Goal: Task Accomplishment & Management: Complete application form

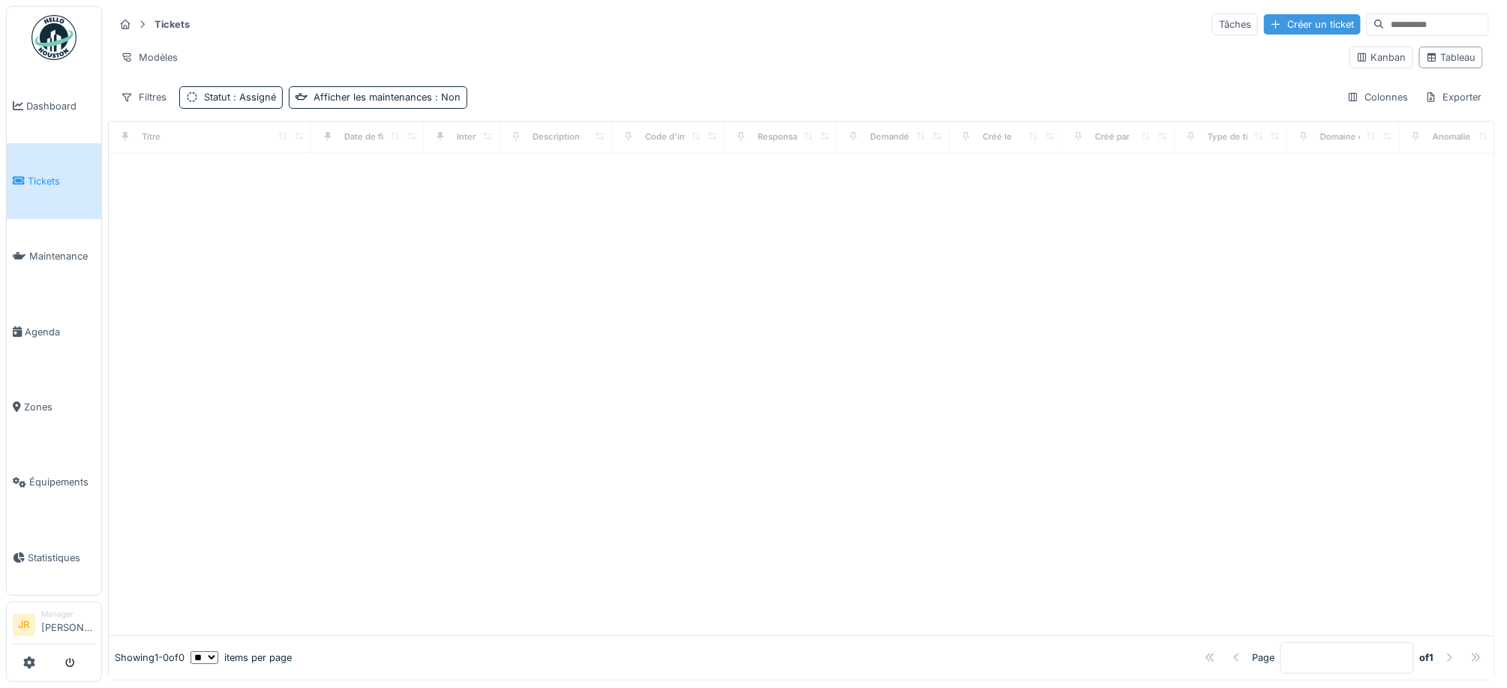
click at [1268, 27] on div "Créer un ticket" at bounding box center [1312, 24] width 97 height 20
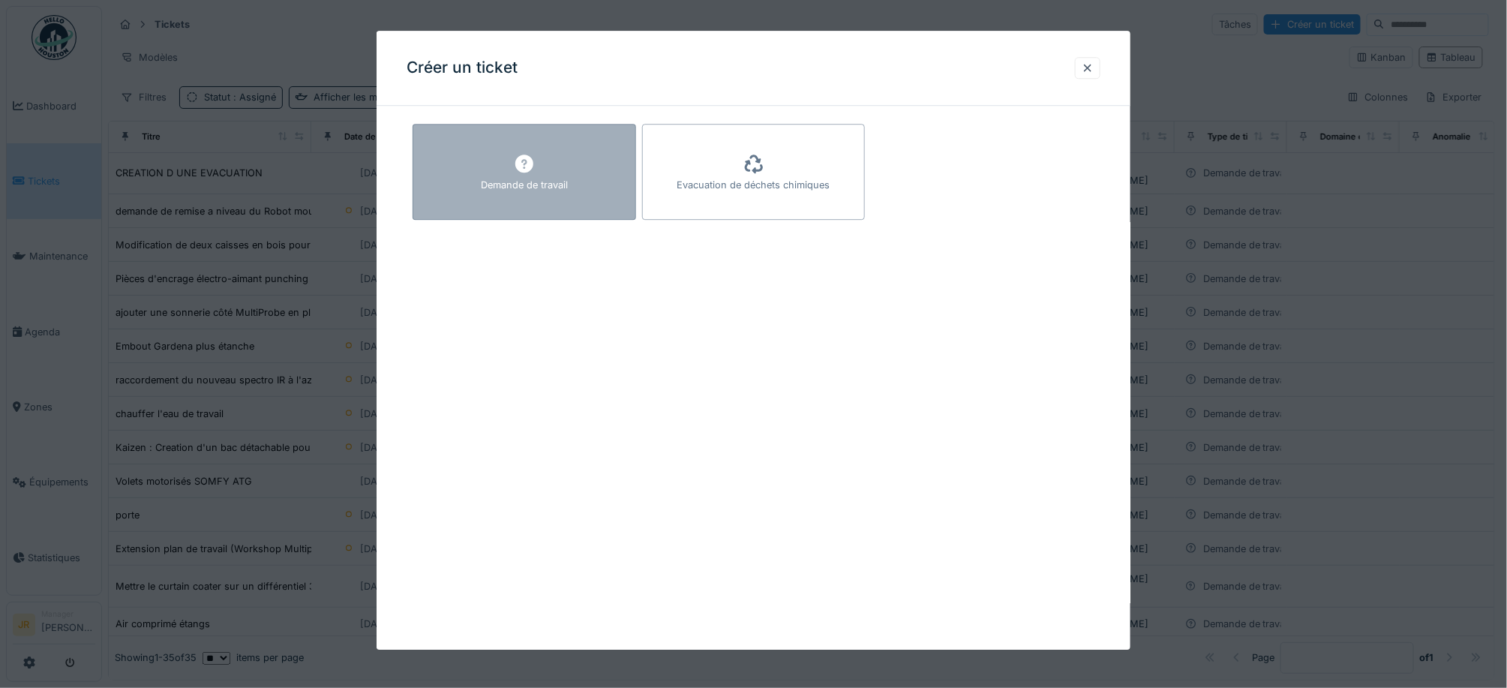
click at [522, 171] on icon at bounding box center [524, 164] width 18 height 18
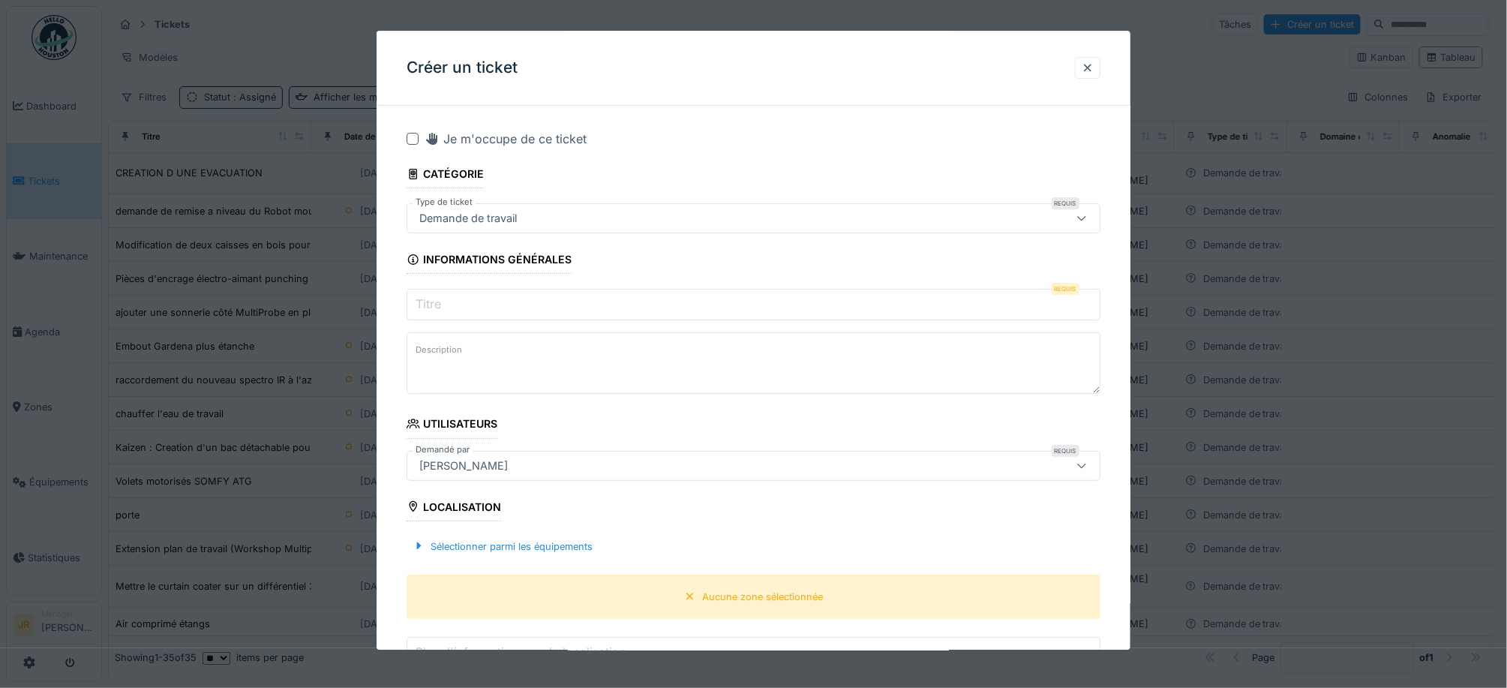
click at [492, 304] on input "Titre" at bounding box center [753, 304] width 694 height 31
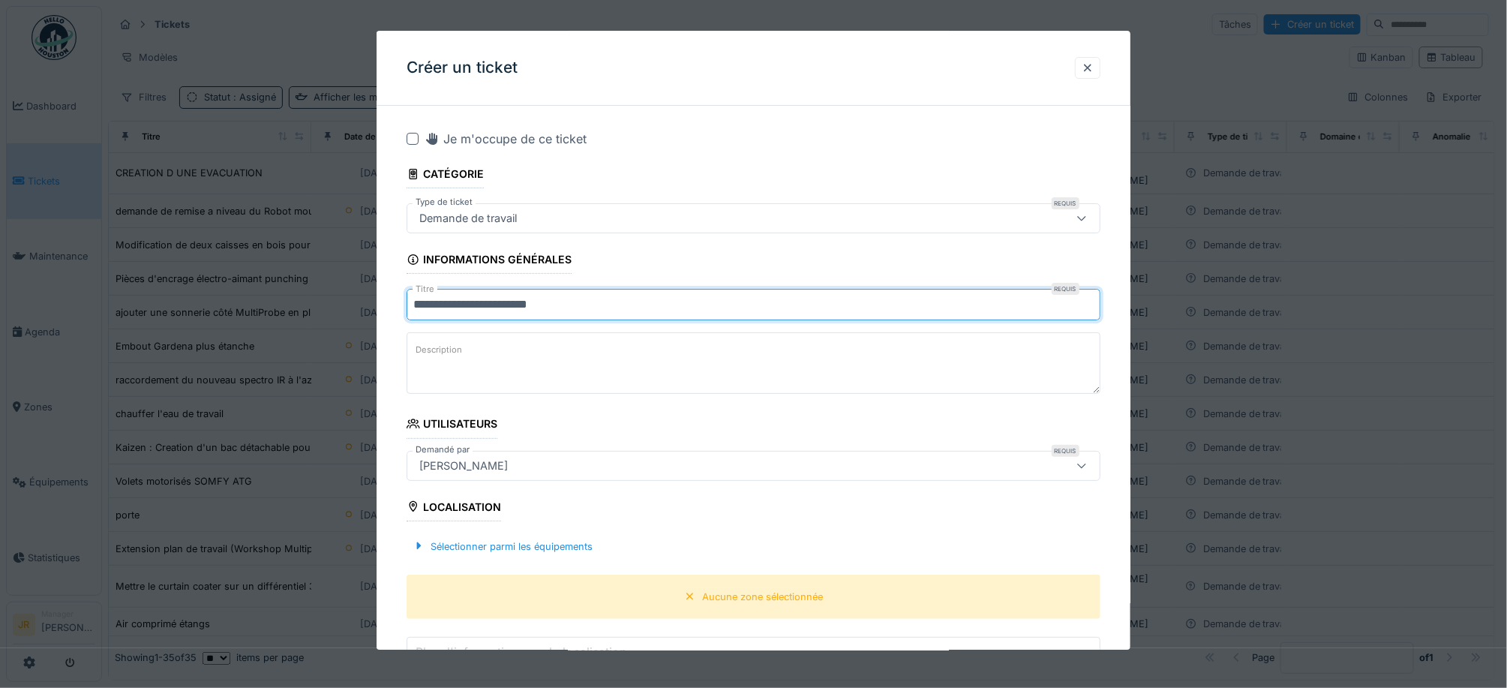
type input "**********"
click at [534, 339] on textarea "Description" at bounding box center [753, 362] width 694 height 61
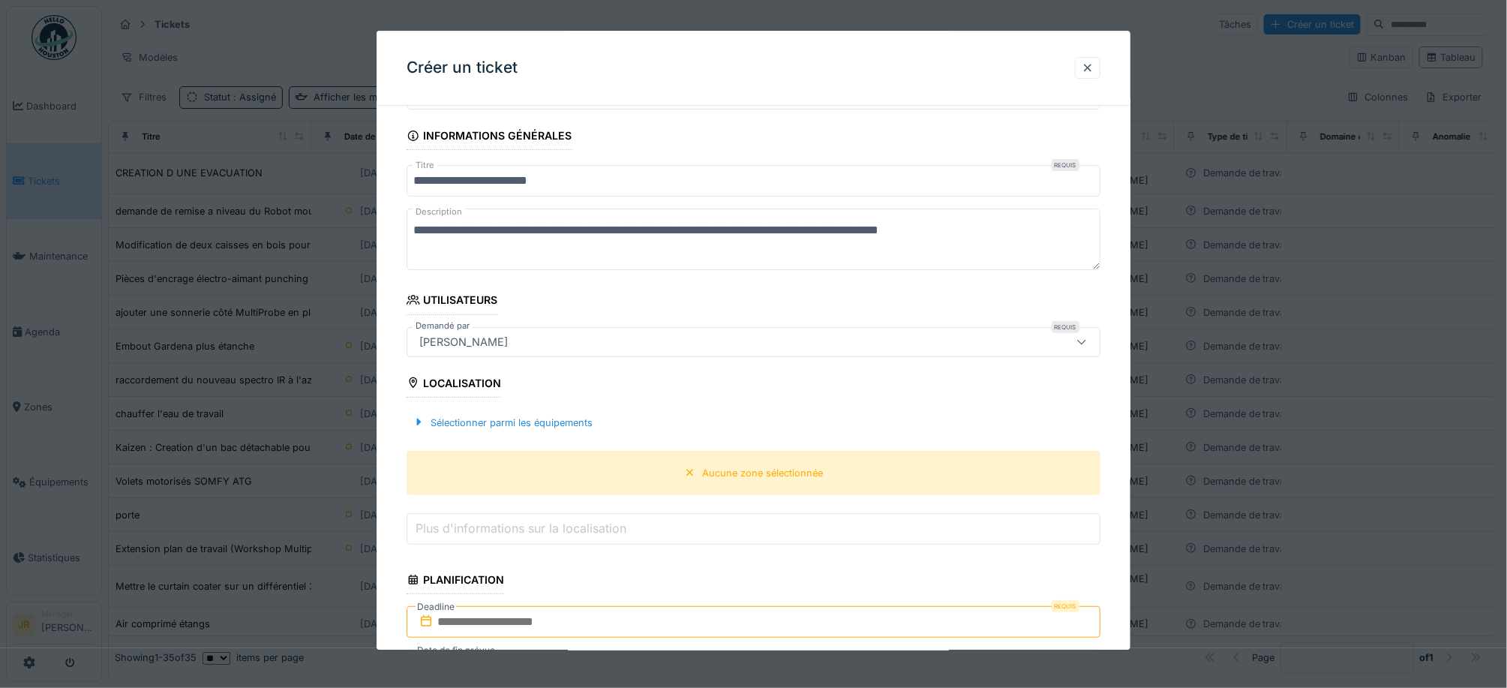
scroll to position [300, 0]
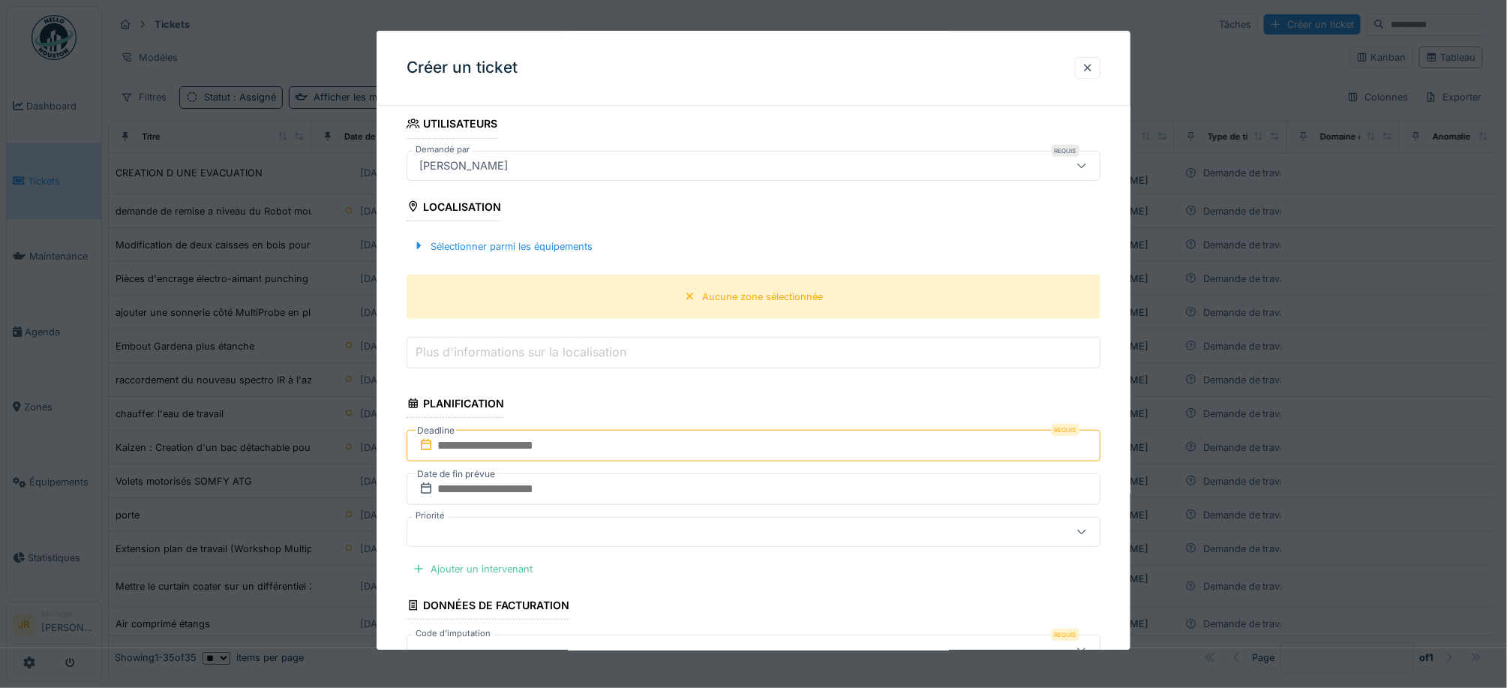
type textarea "**********"
click at [524, 448] on input "text" at bounding box center [753, 445] width 694 height 31
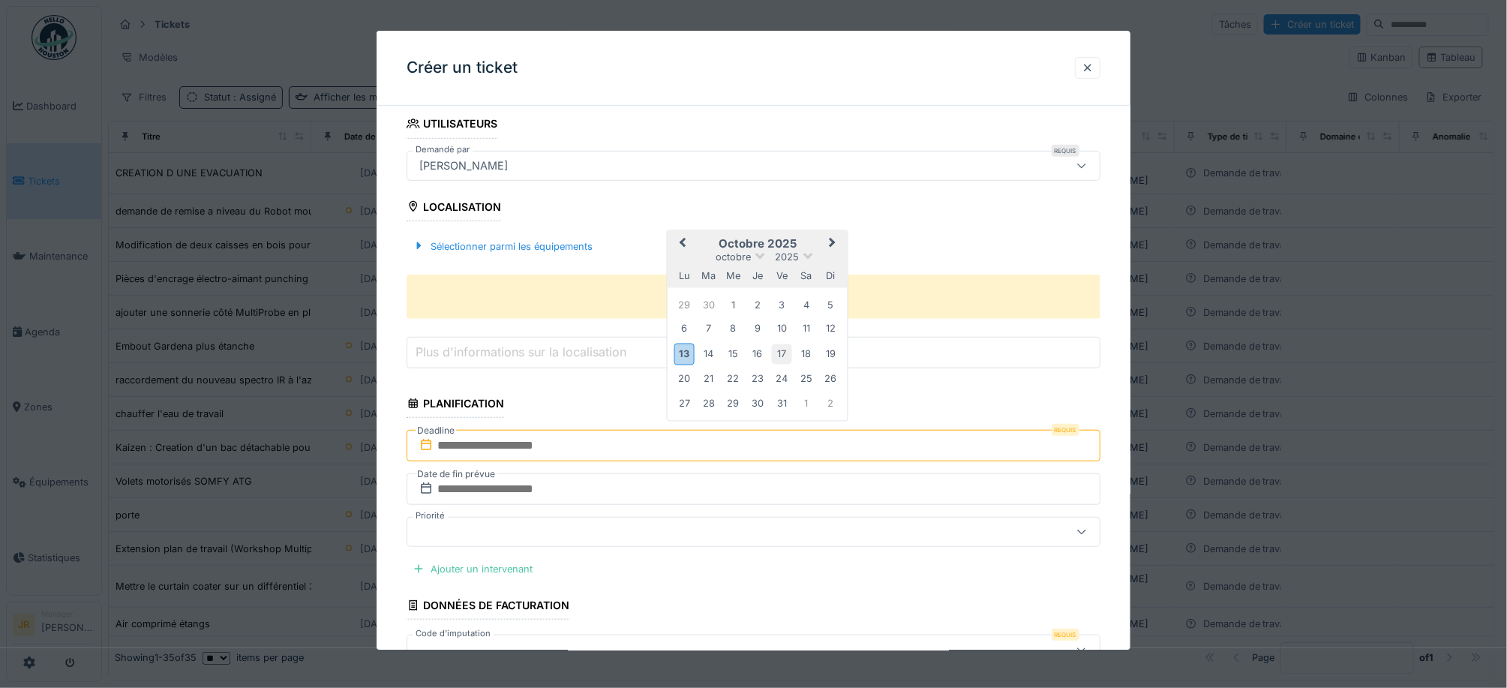
click at [784, 358] on div "17" at bounding box center [782, 354] width 20 height 20
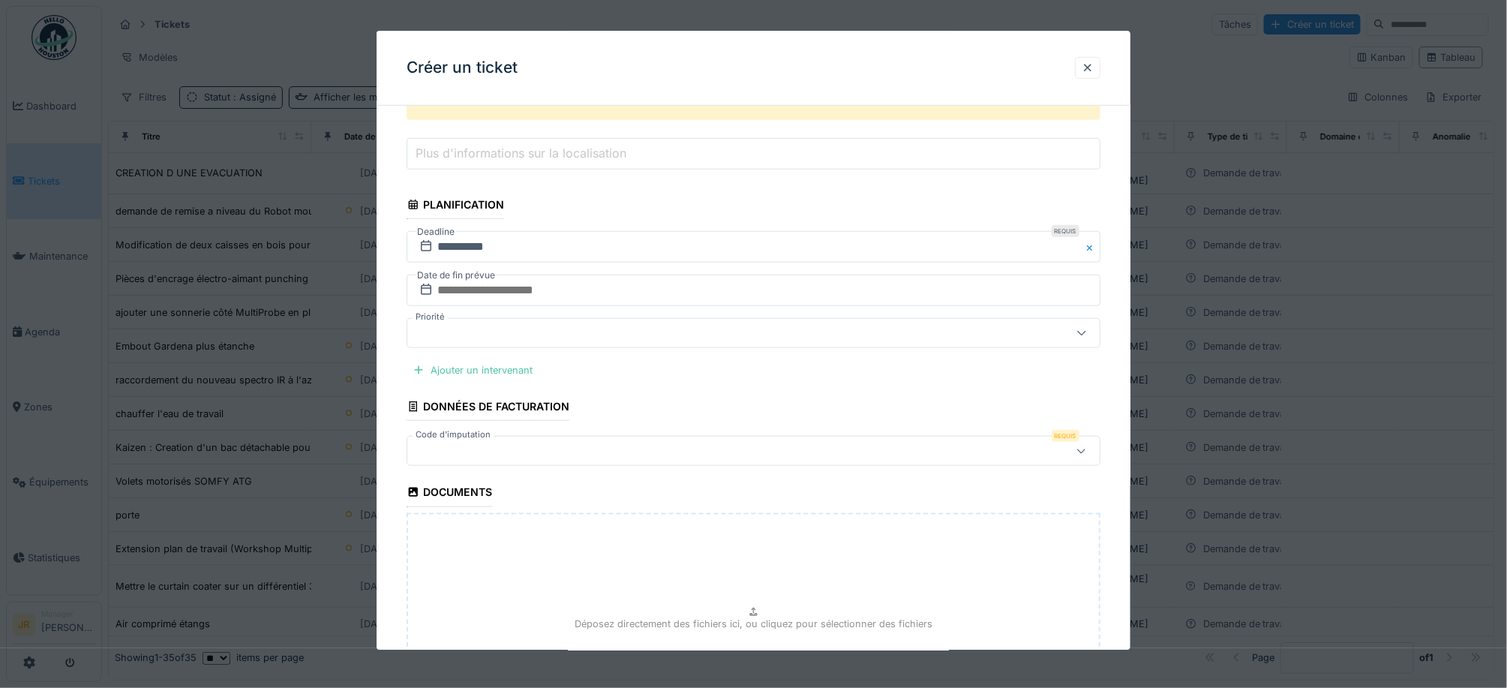
scroll to position [499, 0]
click at [514, 453] on div at bounding box center [713, 450] width 600 height 16
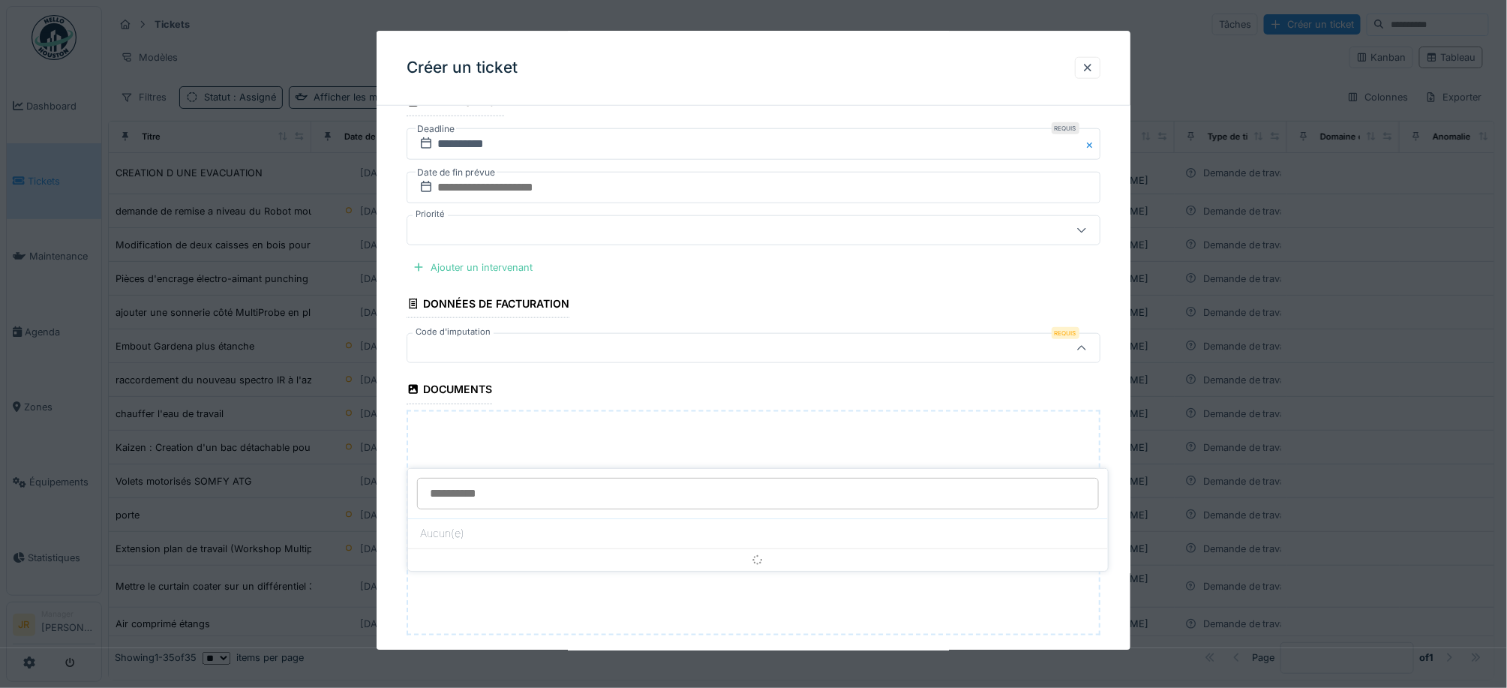
scroll to position [610, 0]
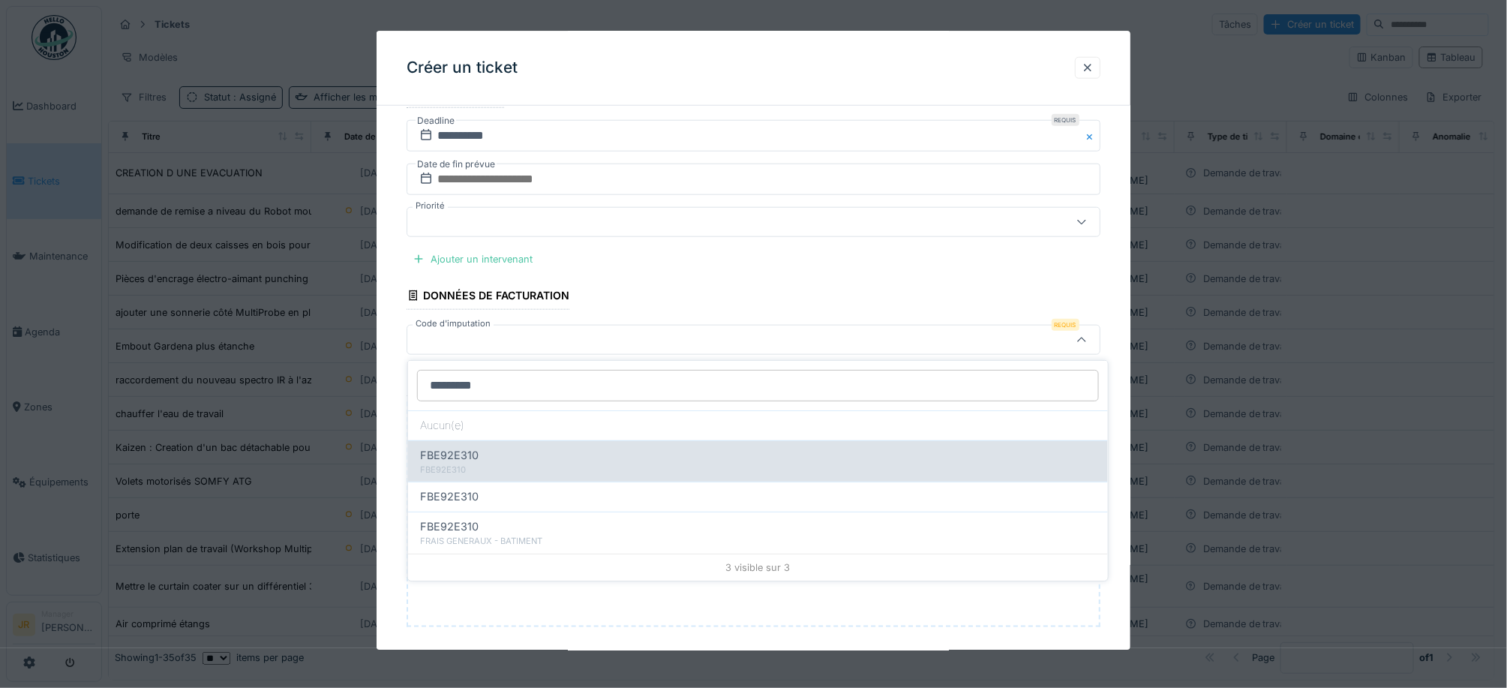
type input "*********"
click at [483, 460] on div "FBE92E310" at bounding box center [758, 455] width 676 height 16
type input "**"
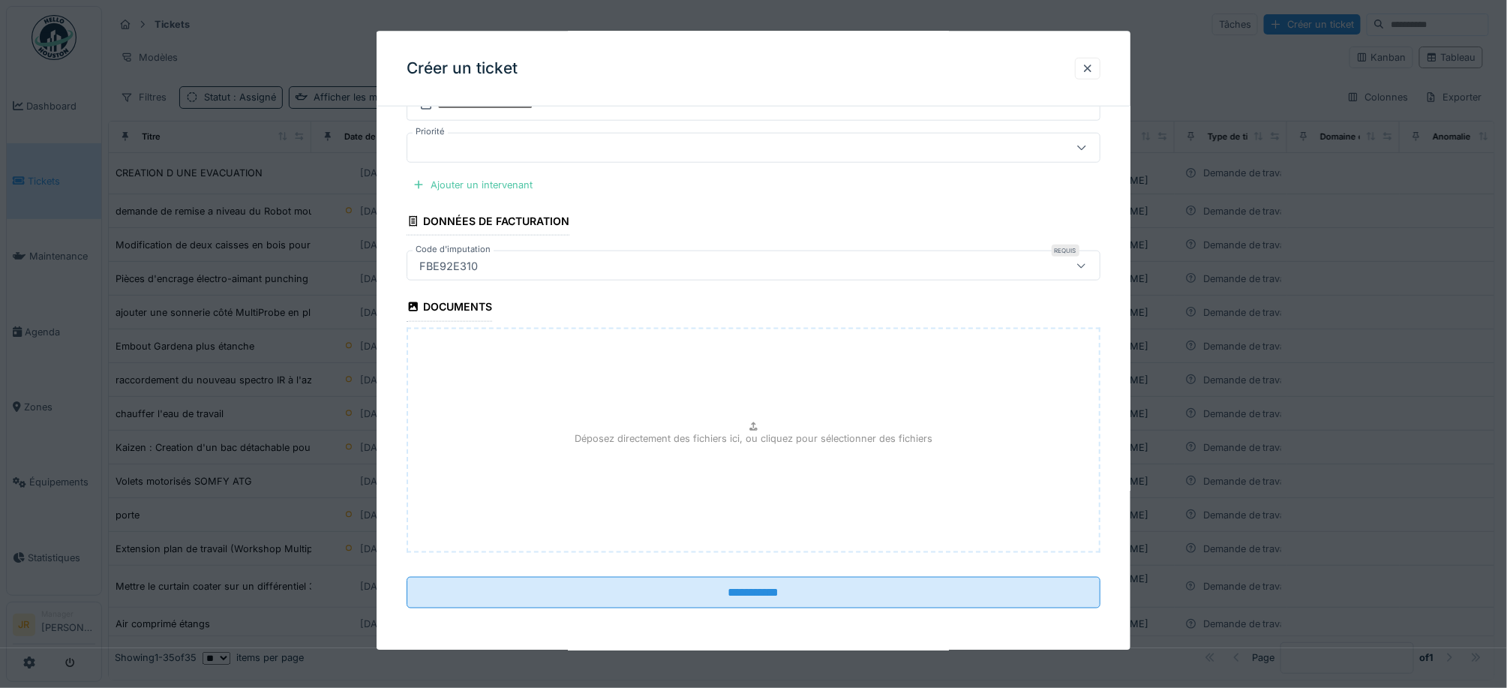
scroll to position [685, 0]
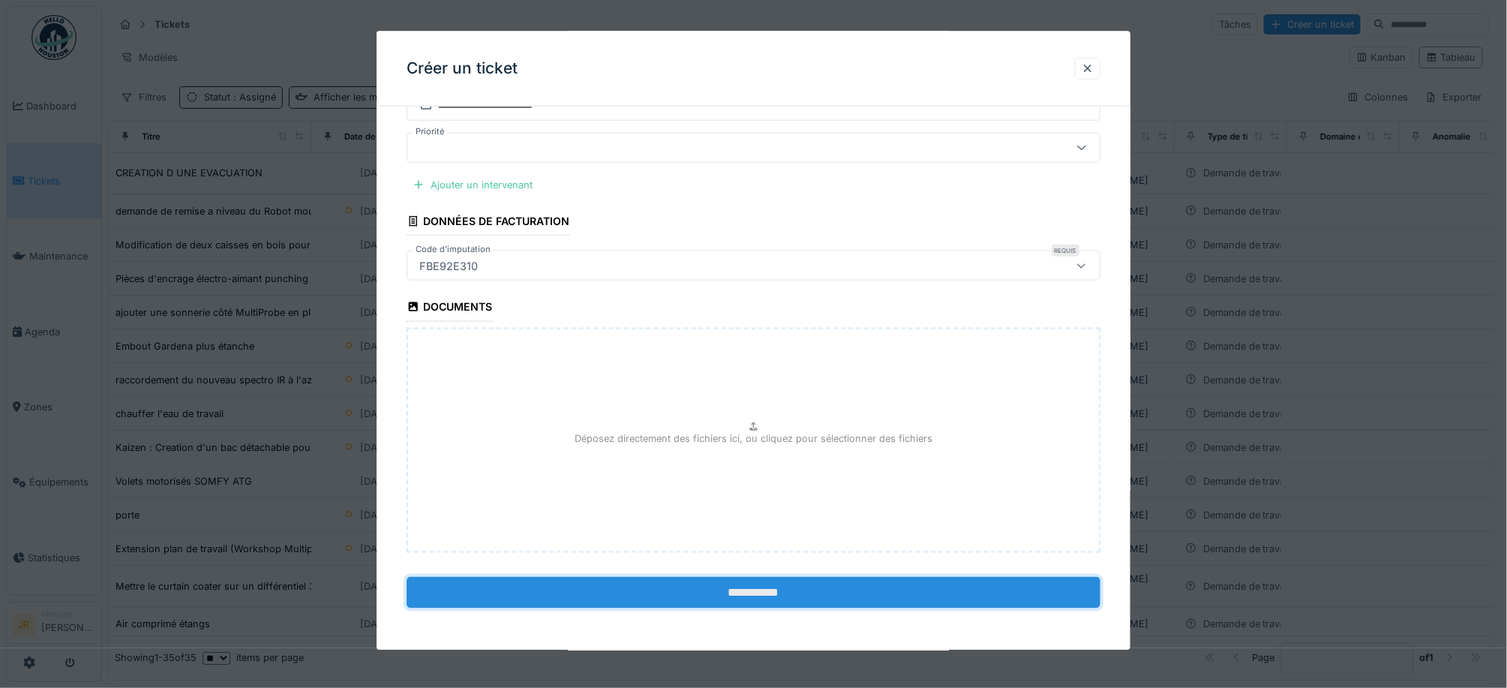
click at [754, 593] on input "**********" at bounding box center [753, 591] width 694 height 31
click at [763, 597] on input "**********" at bounding box center [753, 591] width 694 height 31
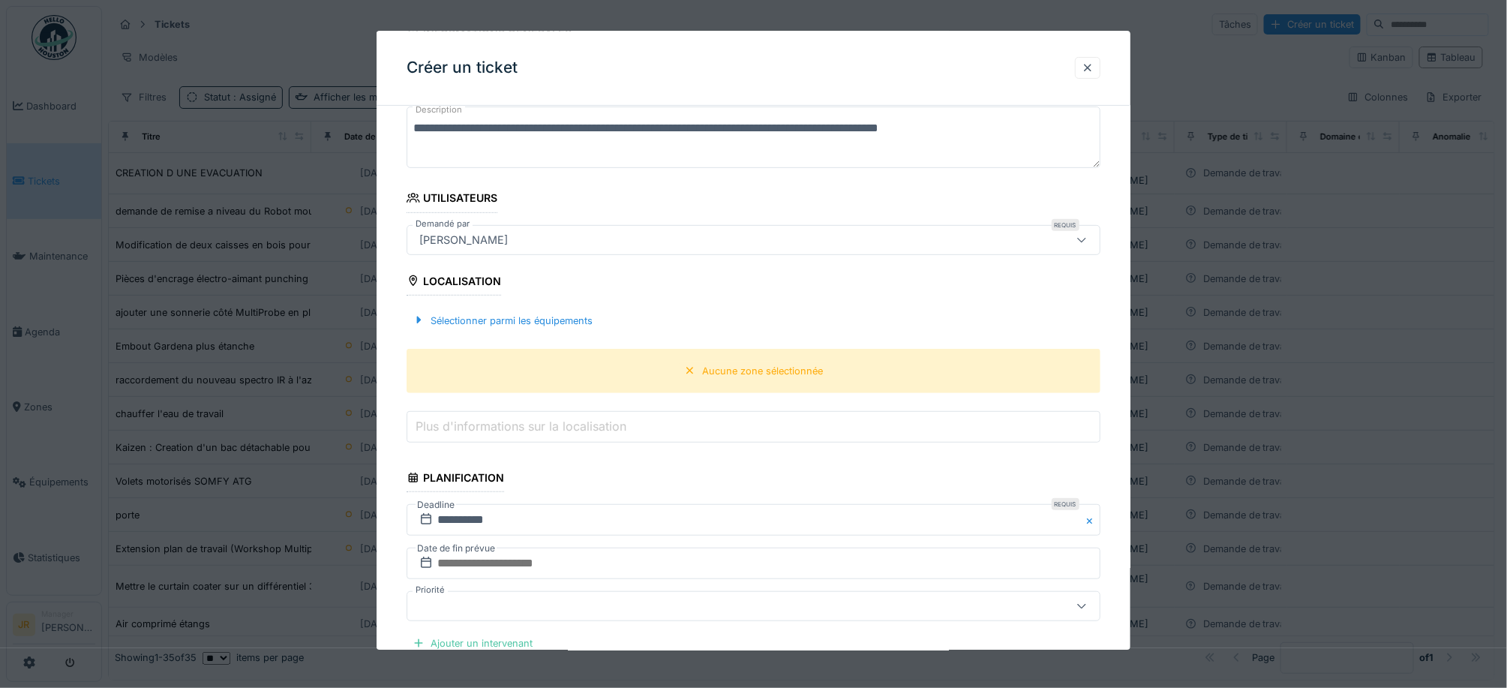
scroll to position [185, 0]
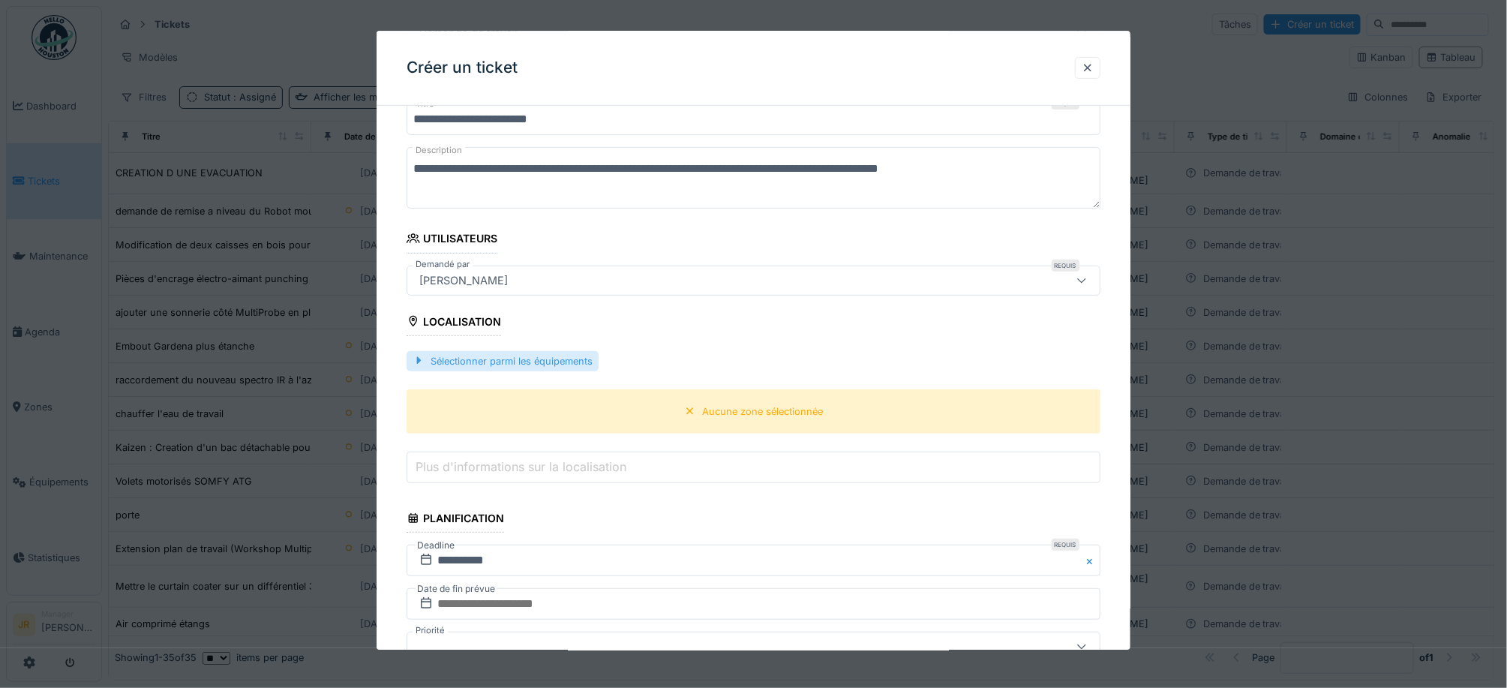
click at [518, 366] on div "Sélectionner parmi les équipements" at bounding box center [502, 361] width 192 height 20
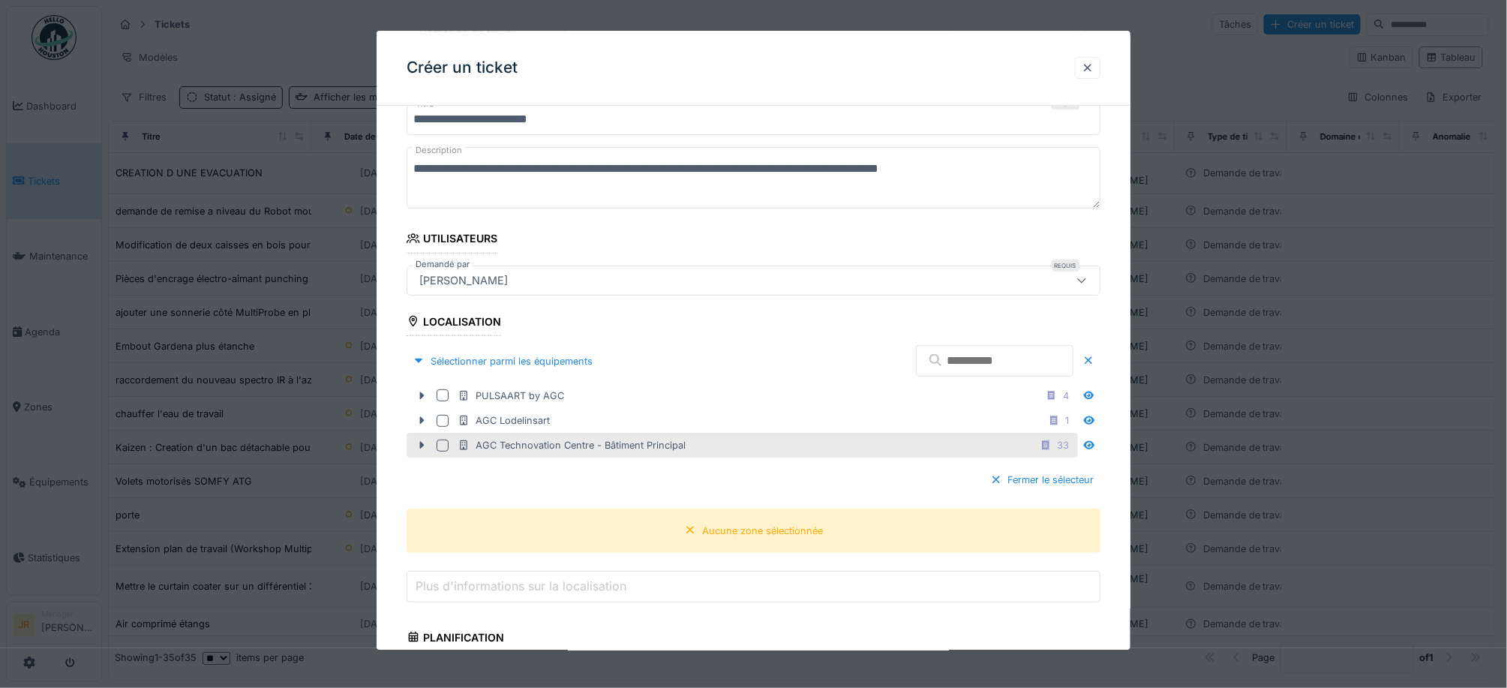
click at [496, 451] on div "AGC Technovation Centre - Bâtiment Principal" at bounding box center [571, 445] width 228 height 14
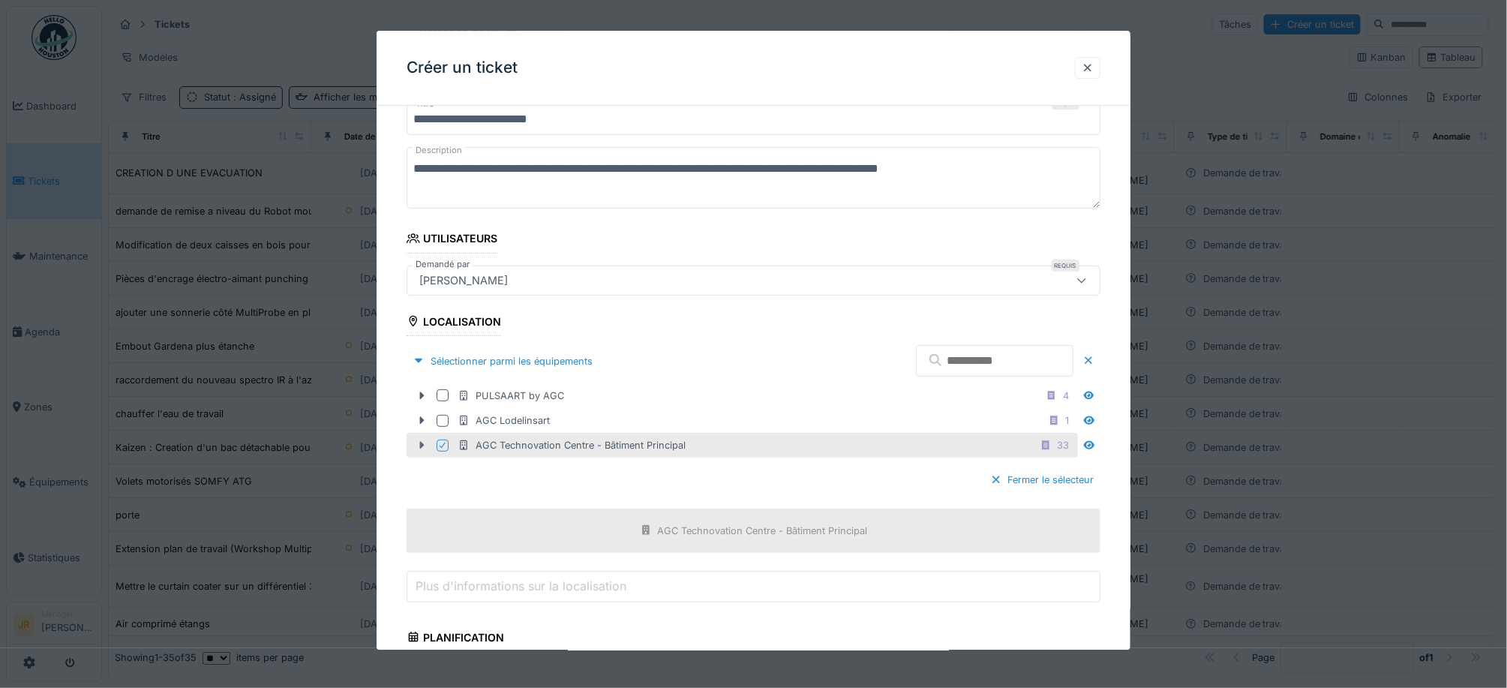
click at [421, 445] on icon at bounding box center [422, 445] width 4 height 7
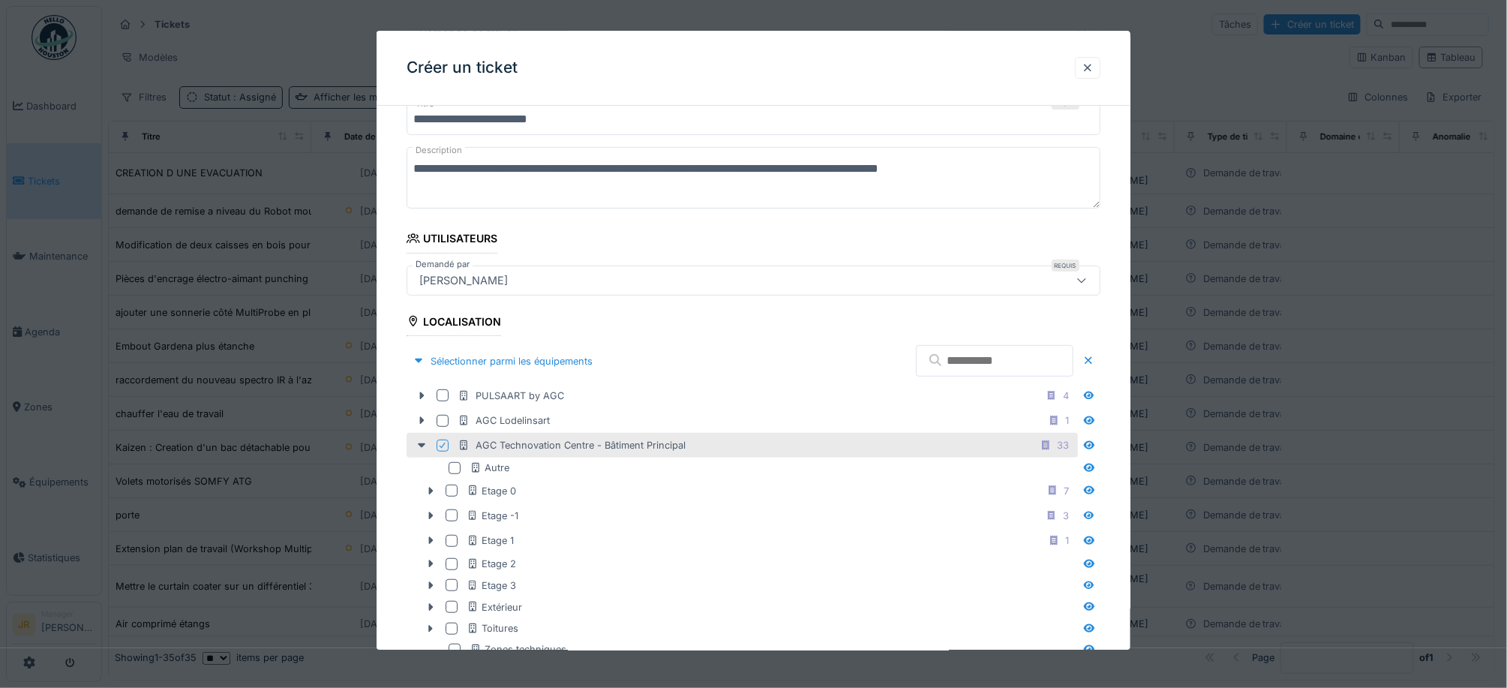
click at [436, 445] on div "AGC Technovation Centre - Bâtiment Principal 33" at bounding box center [741, 445] width 671 height 25
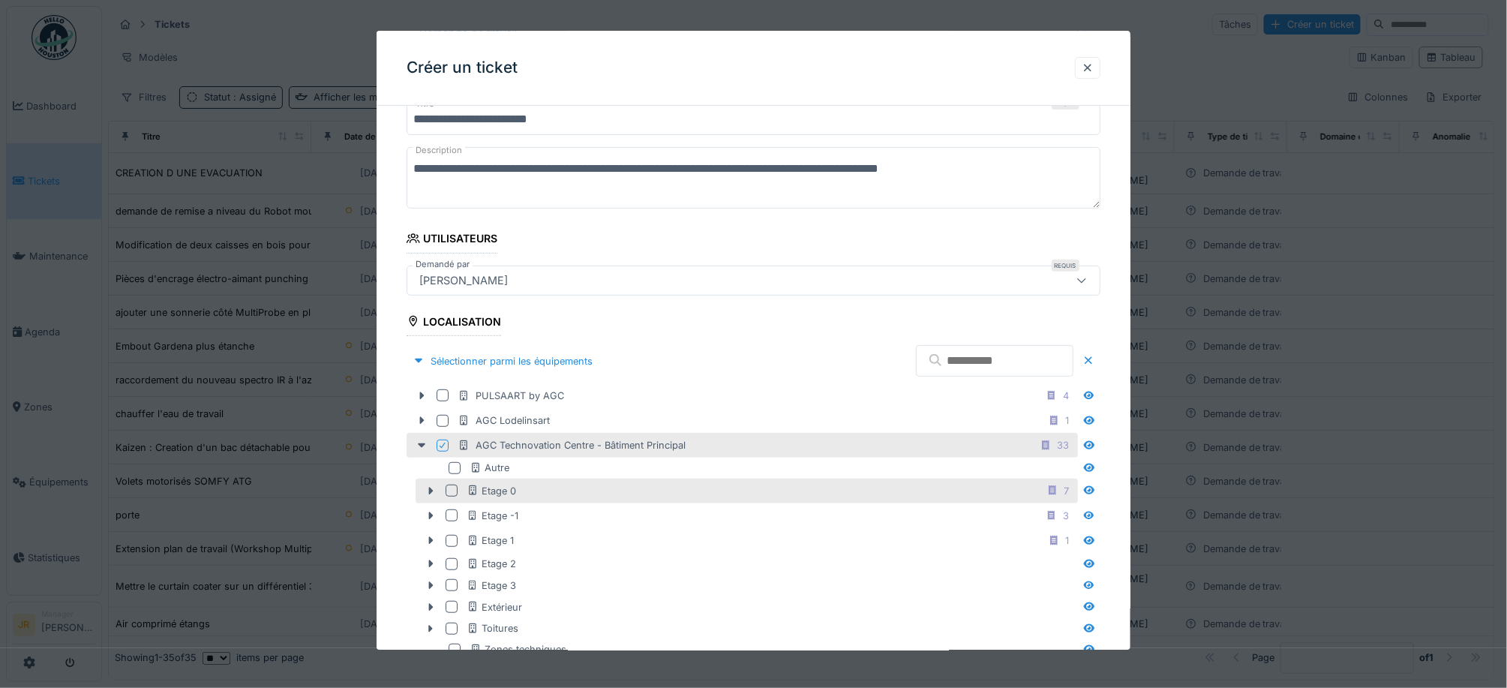
scroll to position [285, 0]
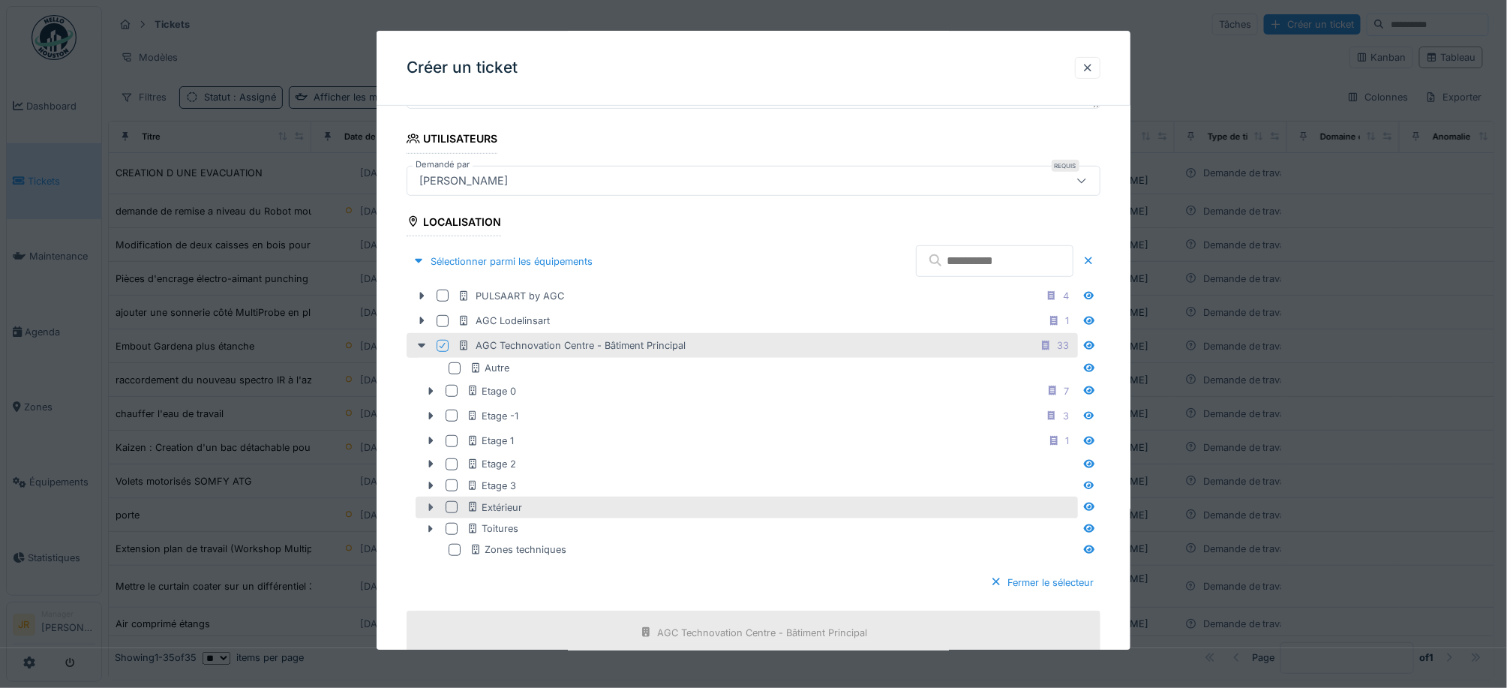
click at [430, 511] on icon at bounding box center [430, 507] width 12 height 10
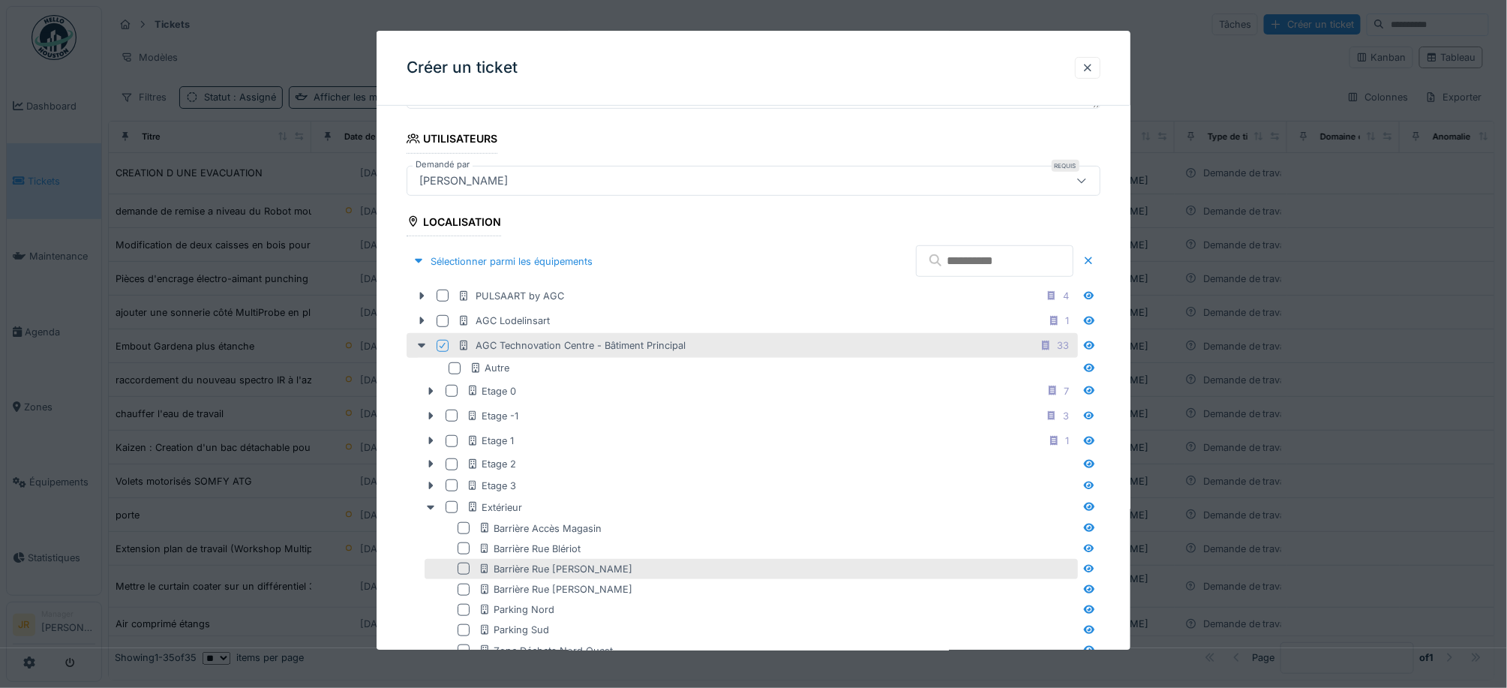
scroll to position [385, 0]
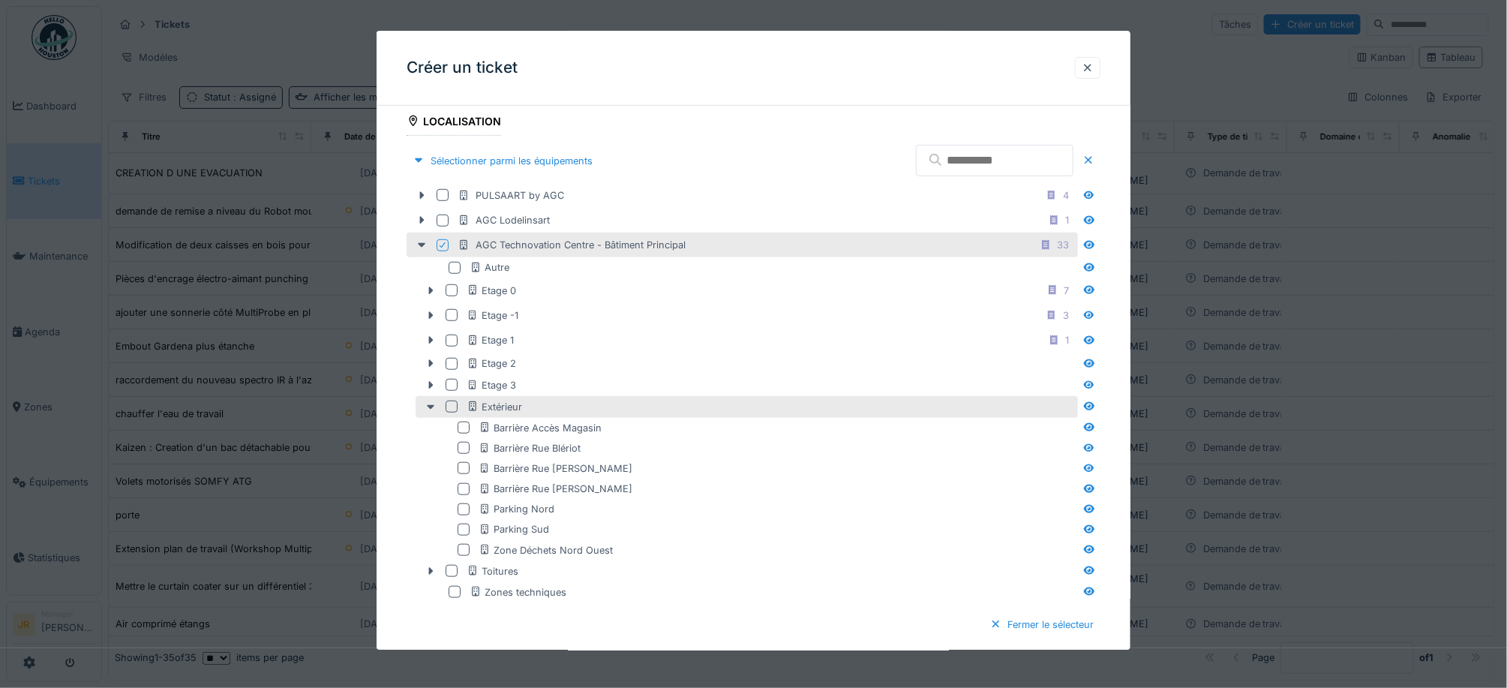
click at [448, 407] on div at bounding box center [451, 406] width 12 height 12
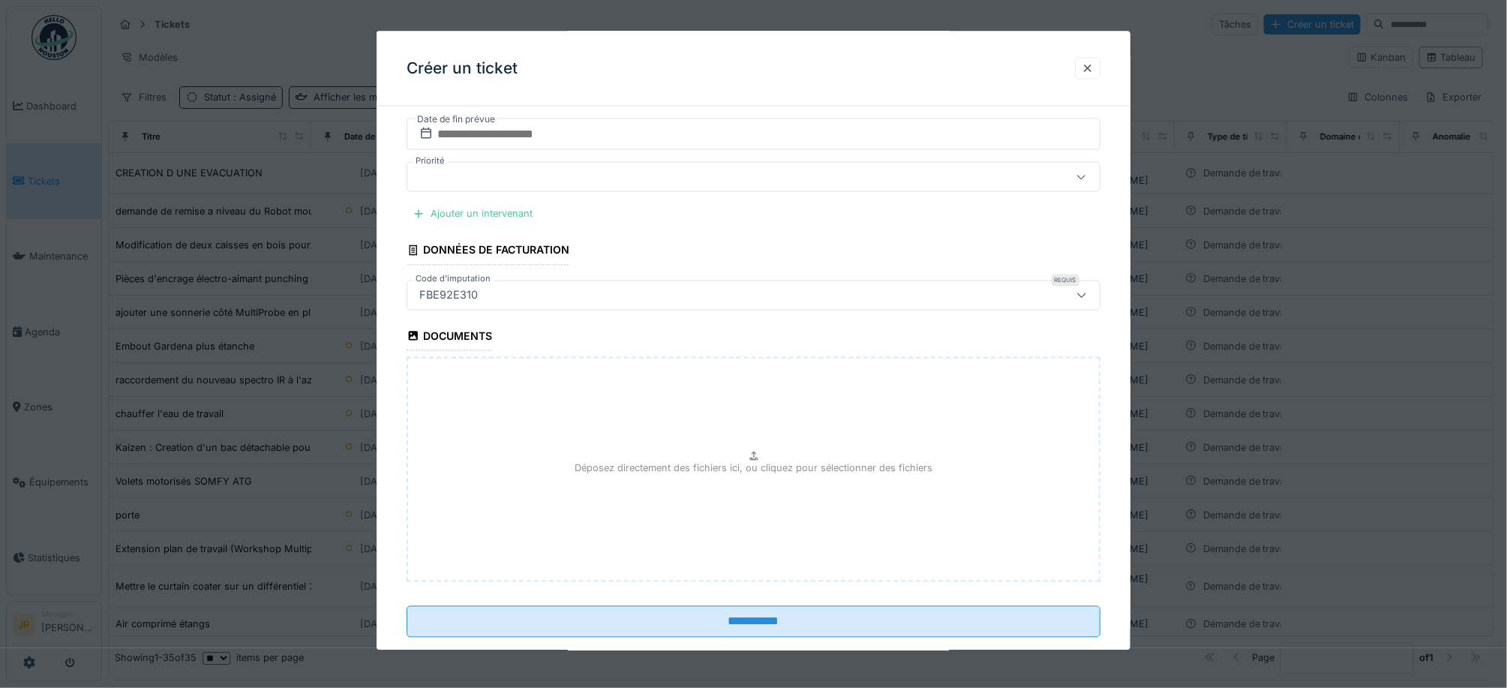
scroll to position [1149, 0]
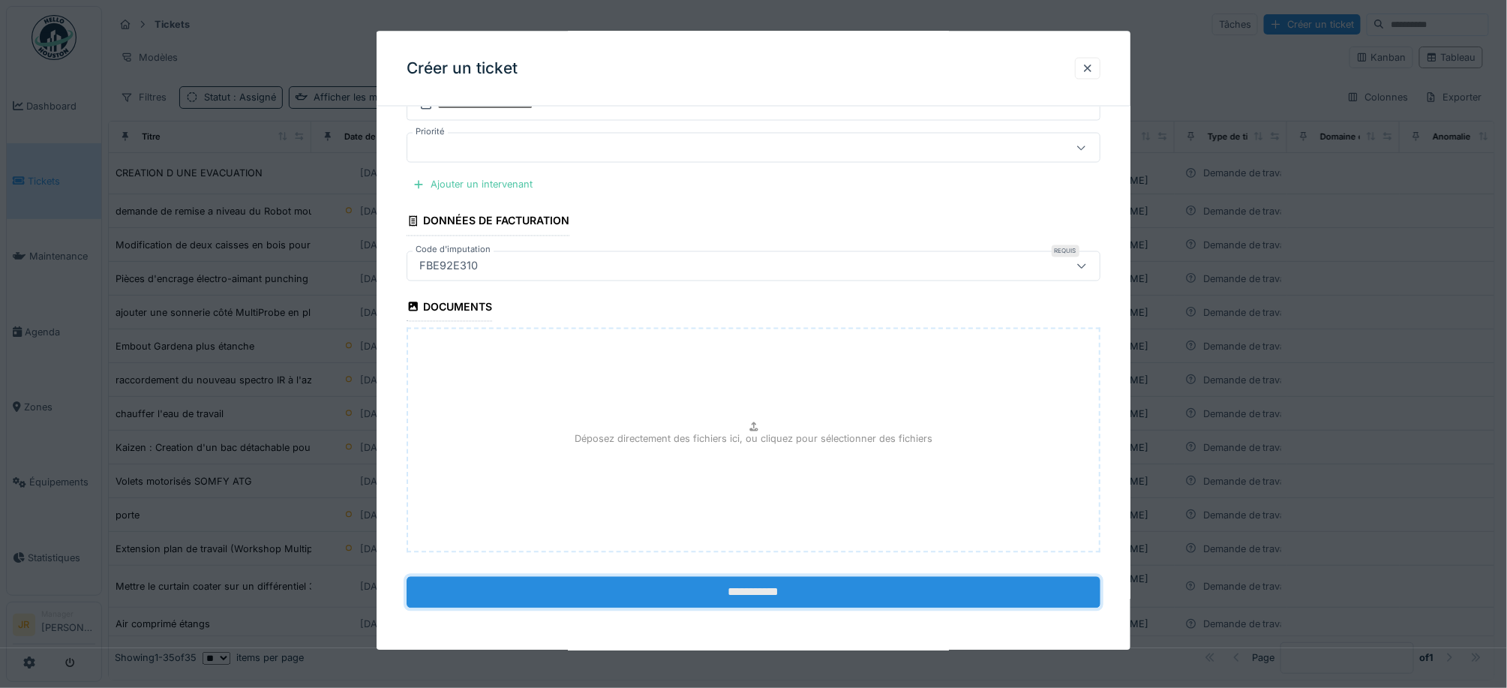
click at [849, 598] on input "**********" at bounding box center [753, 591] width 694 height 31
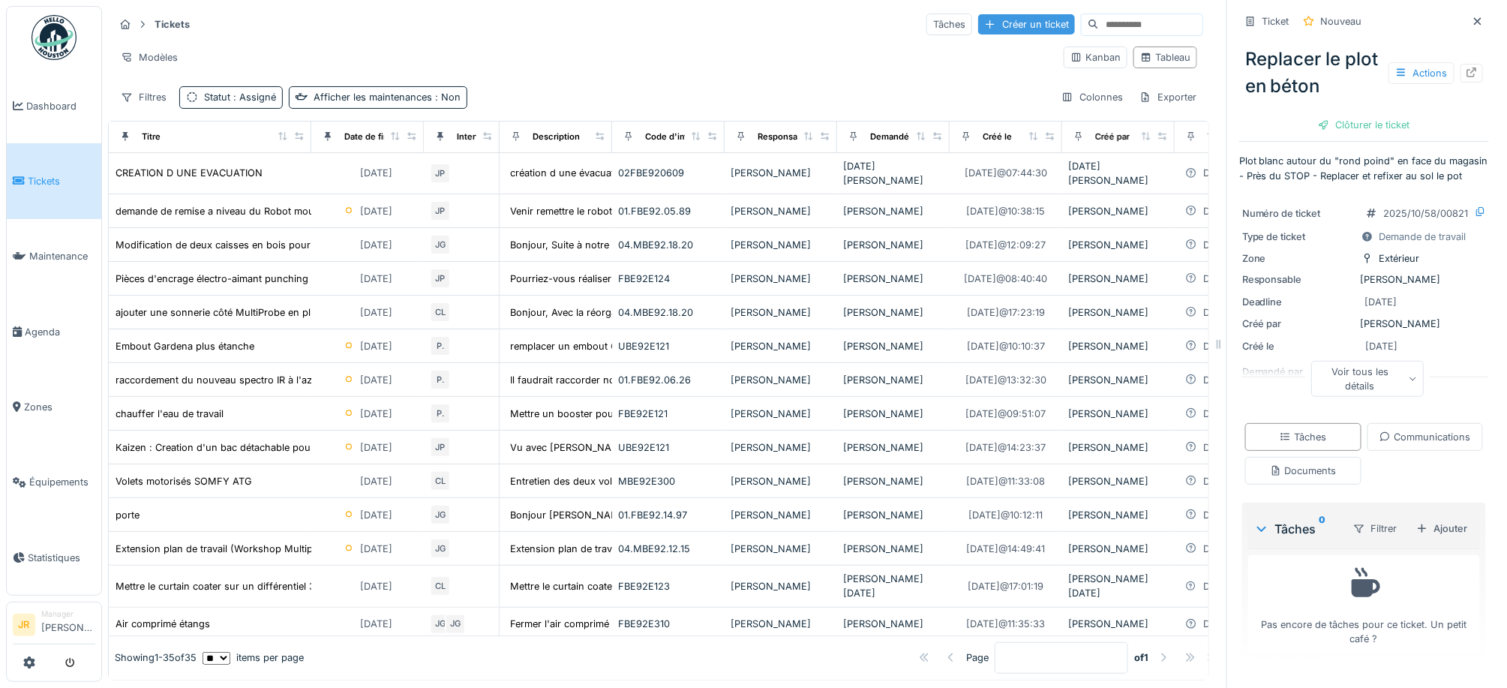
click at [993, 22] on div "Créer un ticket" at bounding box center [1026, 24] width 97 height 20
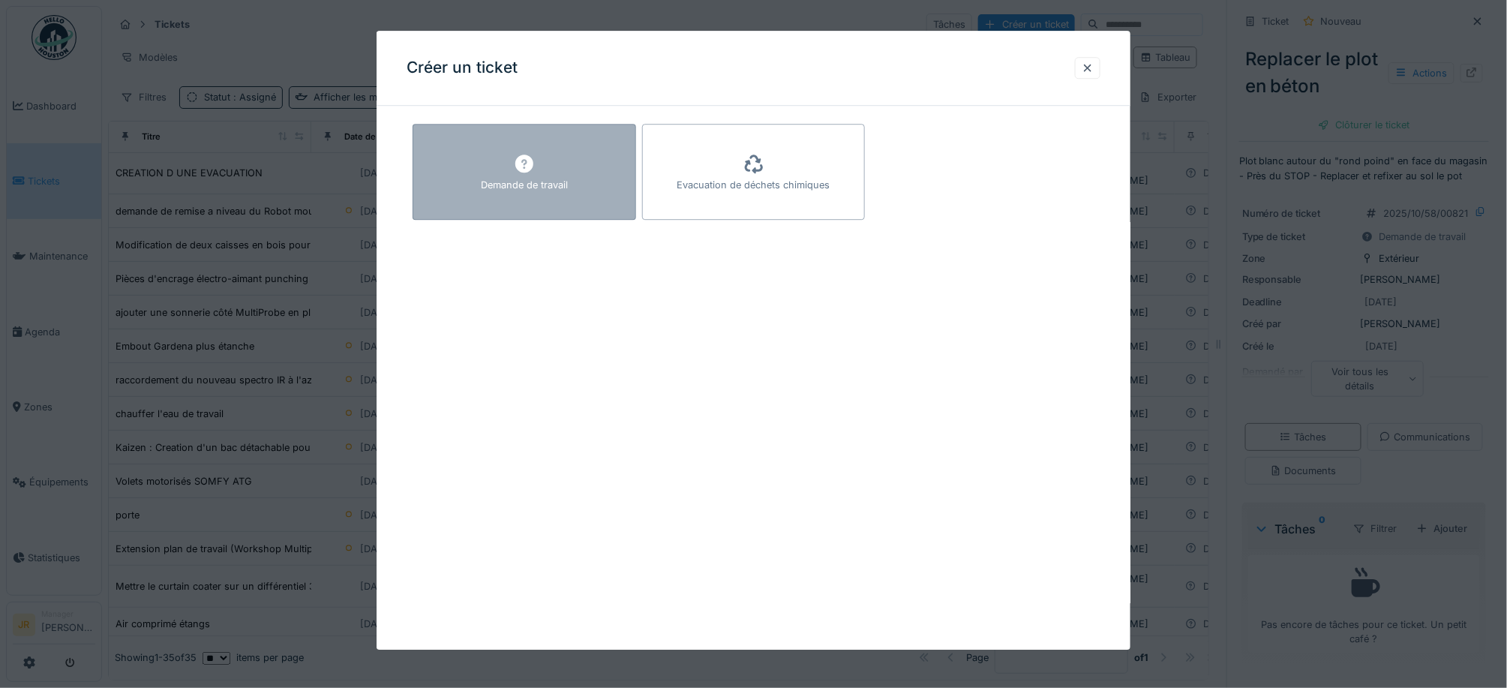
click at [529, 163] on icon at bounding box center [524, 164] width 18 height 18
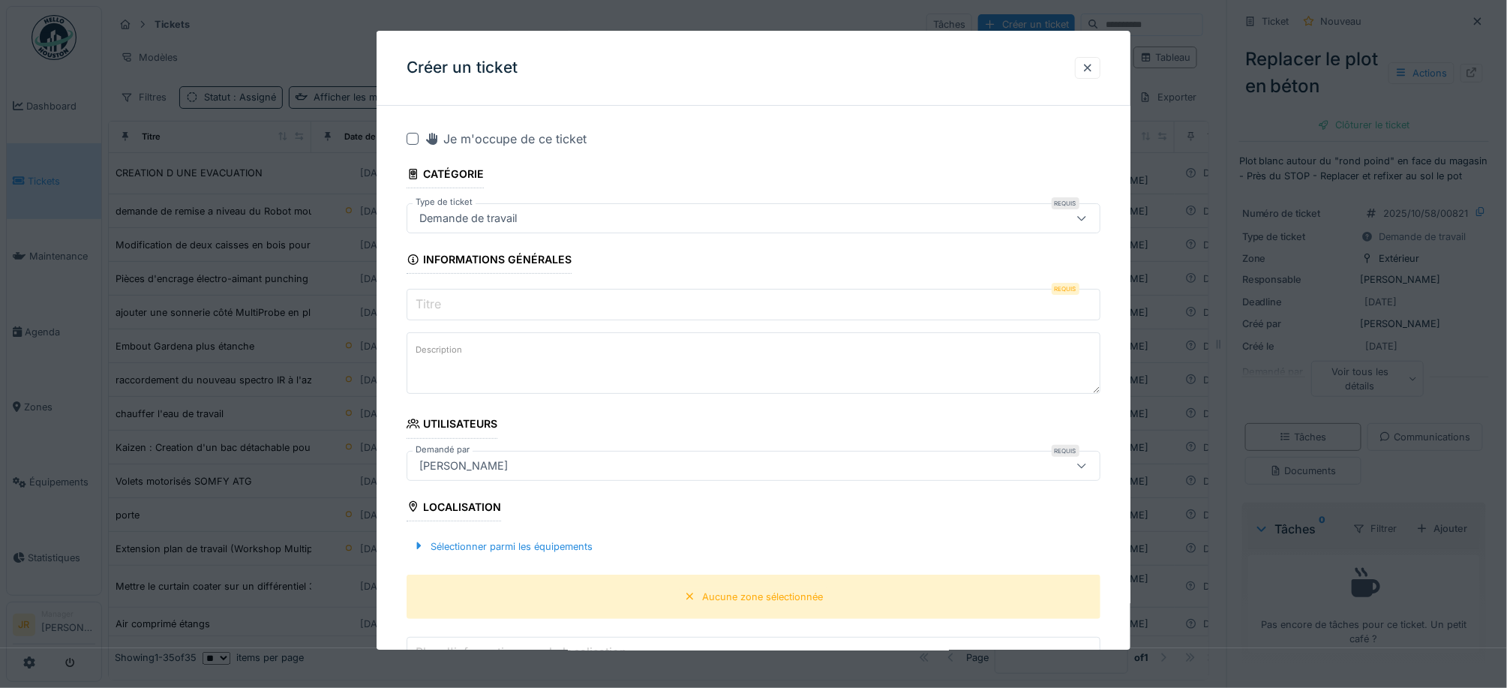
click at [541, 301] on input "Titre" at bounding box center [753, 304] width 694 height 31
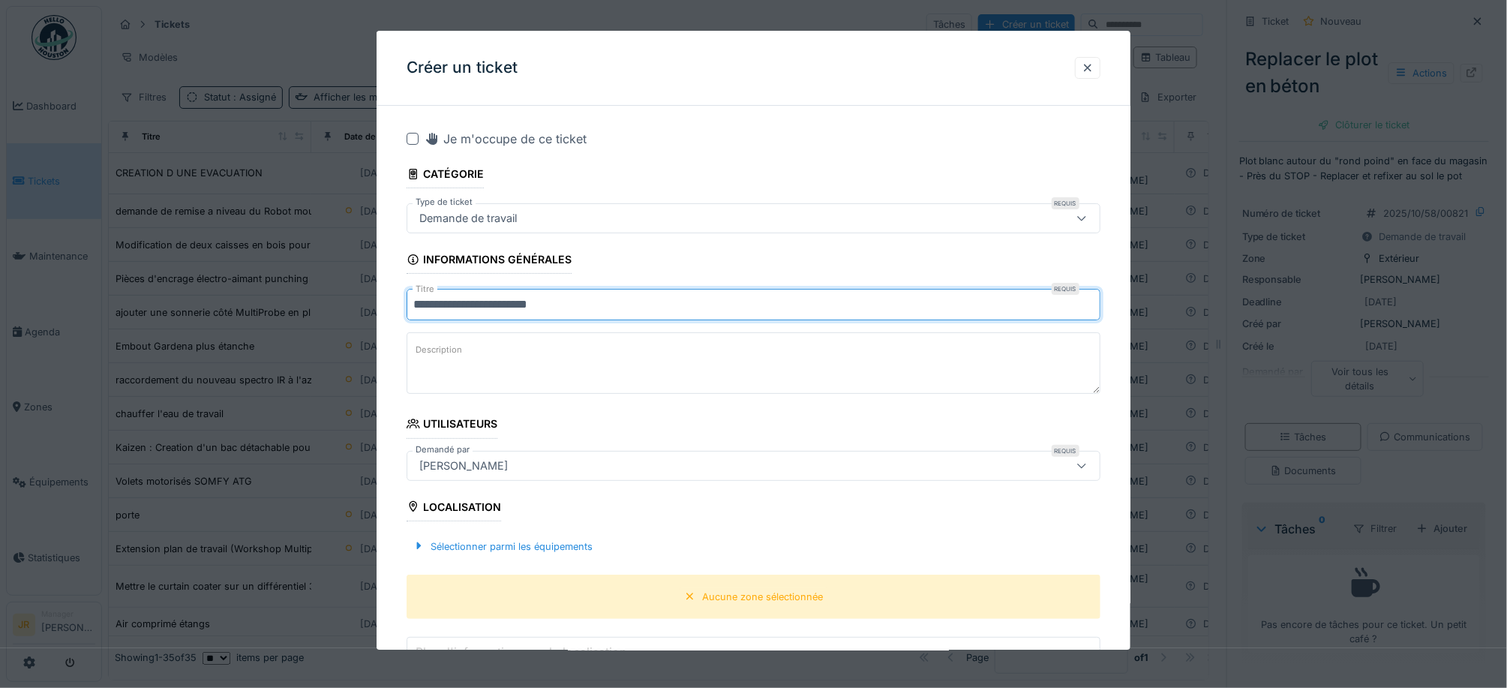
type input "**********"
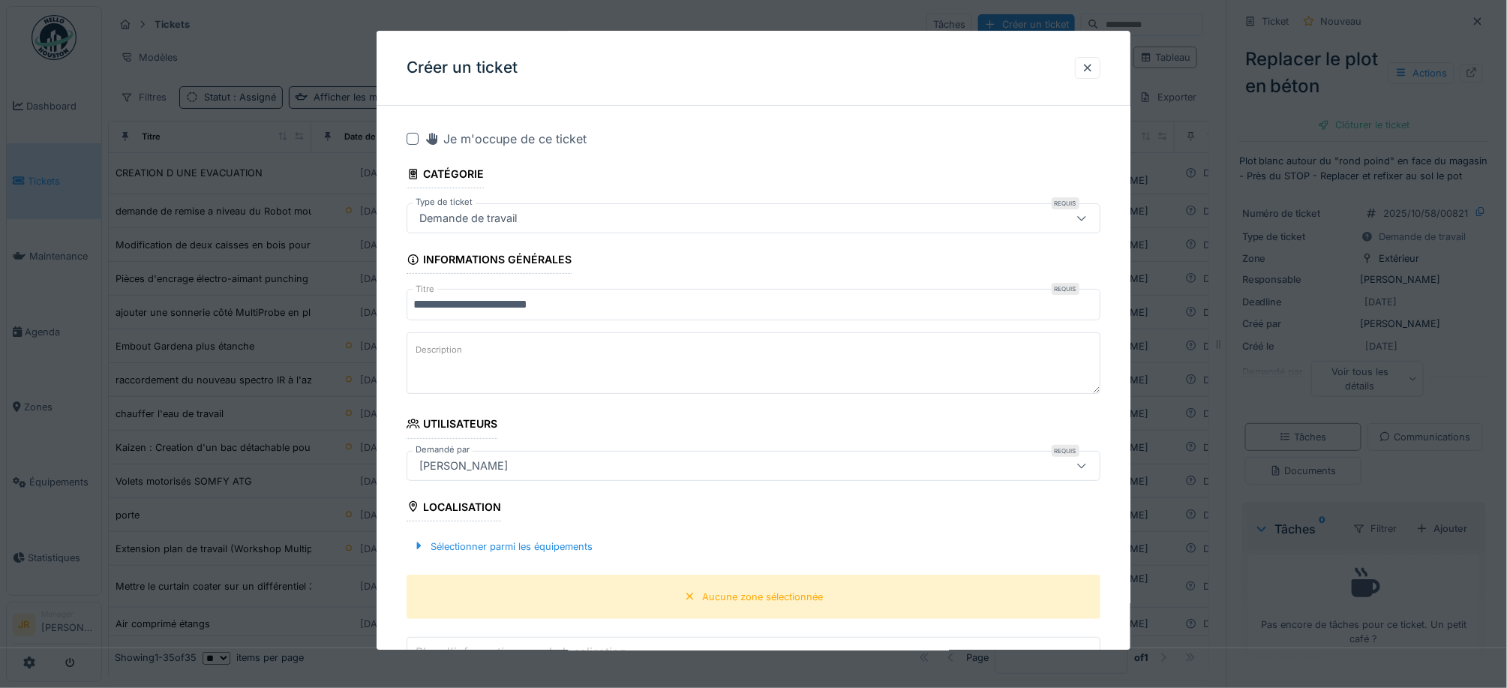
click at [558, 355] on textarea "Description" at bounding box center [753, 362] width 694 height 61
click at [738, 361] on textarea "**********" at bounding box center [753, 362] width 694 height 61
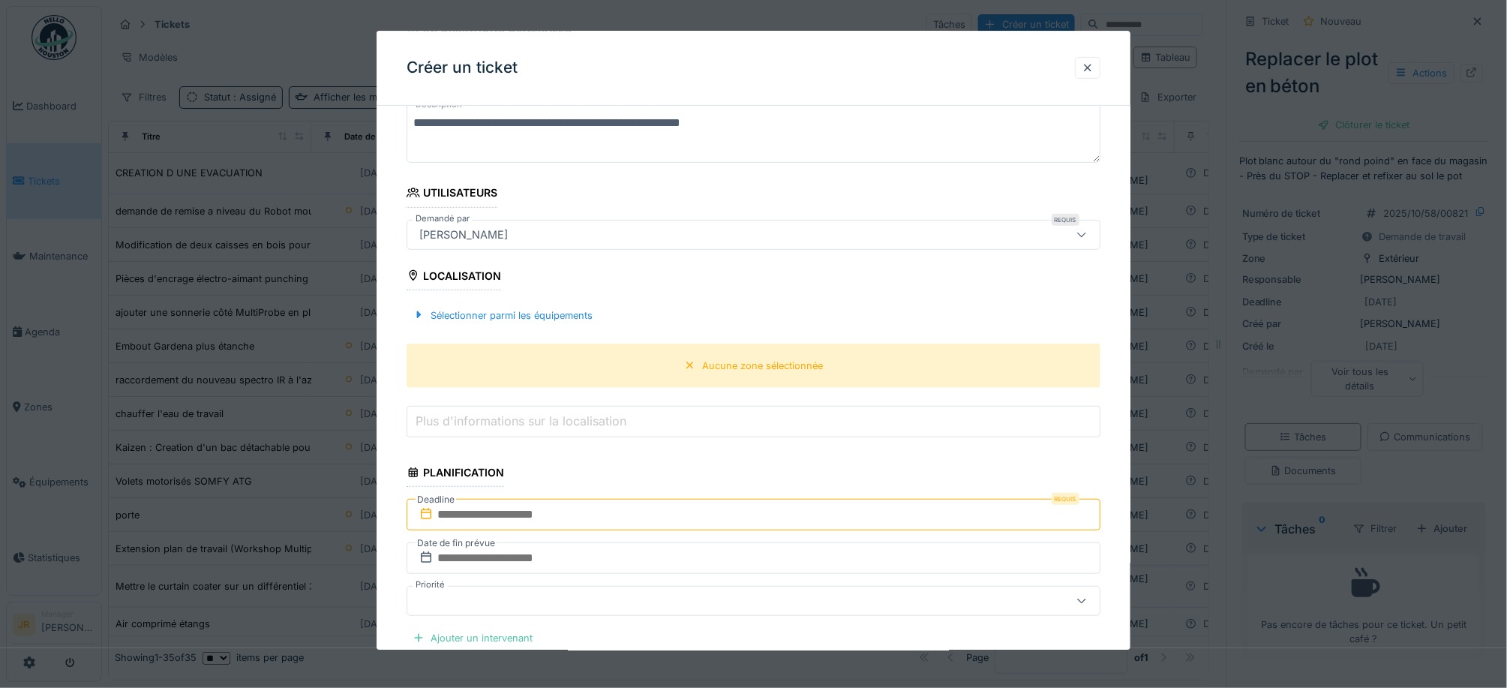
scroll to position [499, 0]
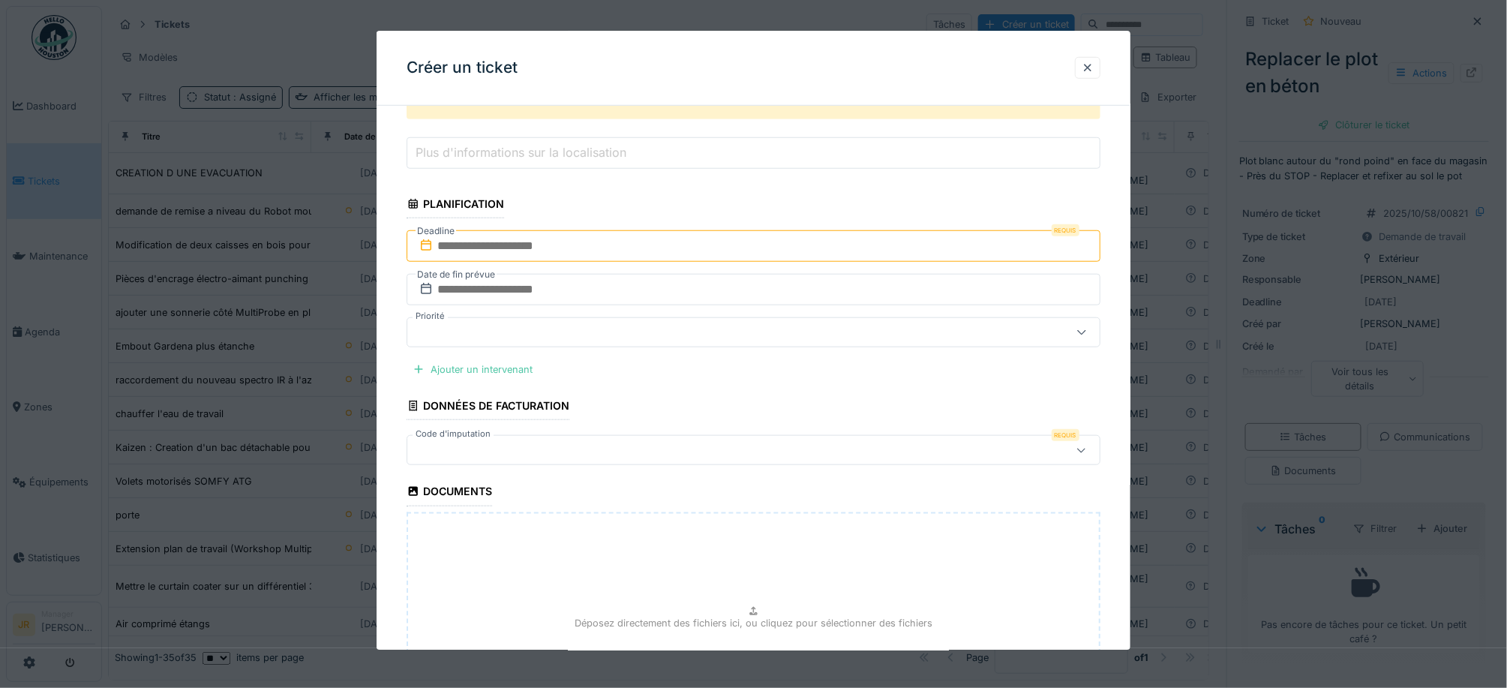
type textarea "**********"
click at [501, 247] on input "text" at bounding box center [753, 245] width 694 height 31
click at [785, 421] on div "24" at bounding box center [782, 418] width 20 height 20
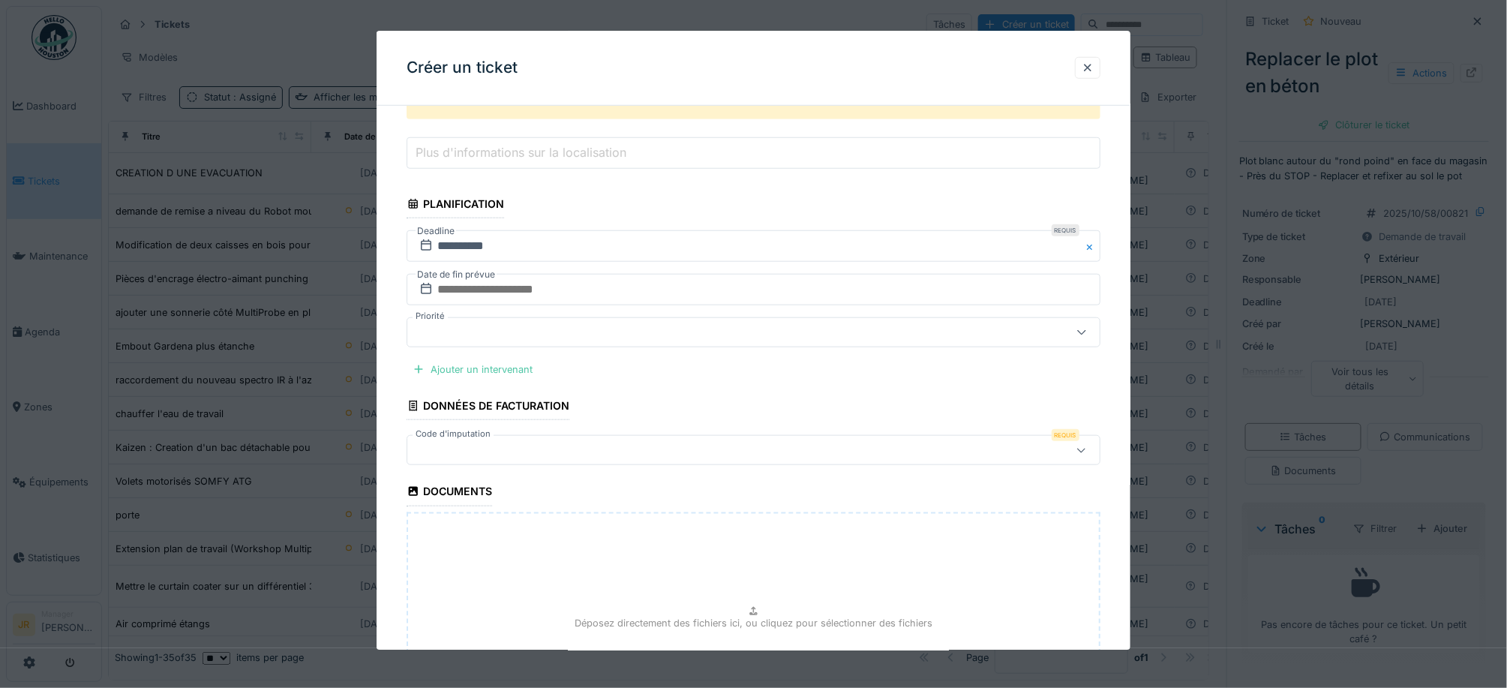
click at [458, 452] on div at bounding box center [713, 450] width 600 height 16
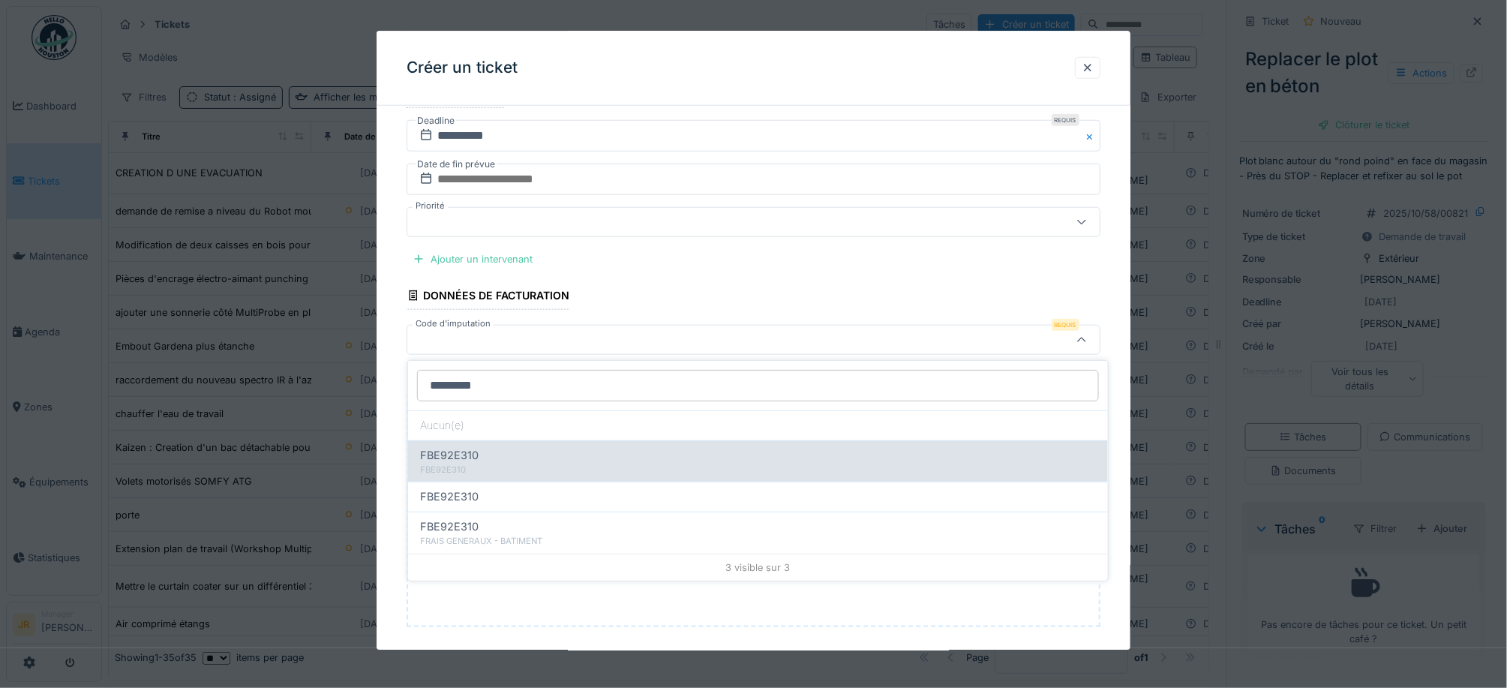
type input "*********"
click at [481, 467] on div "FBE92E310" at bounding box center [758, 469] width 676 height 13
type input "**"
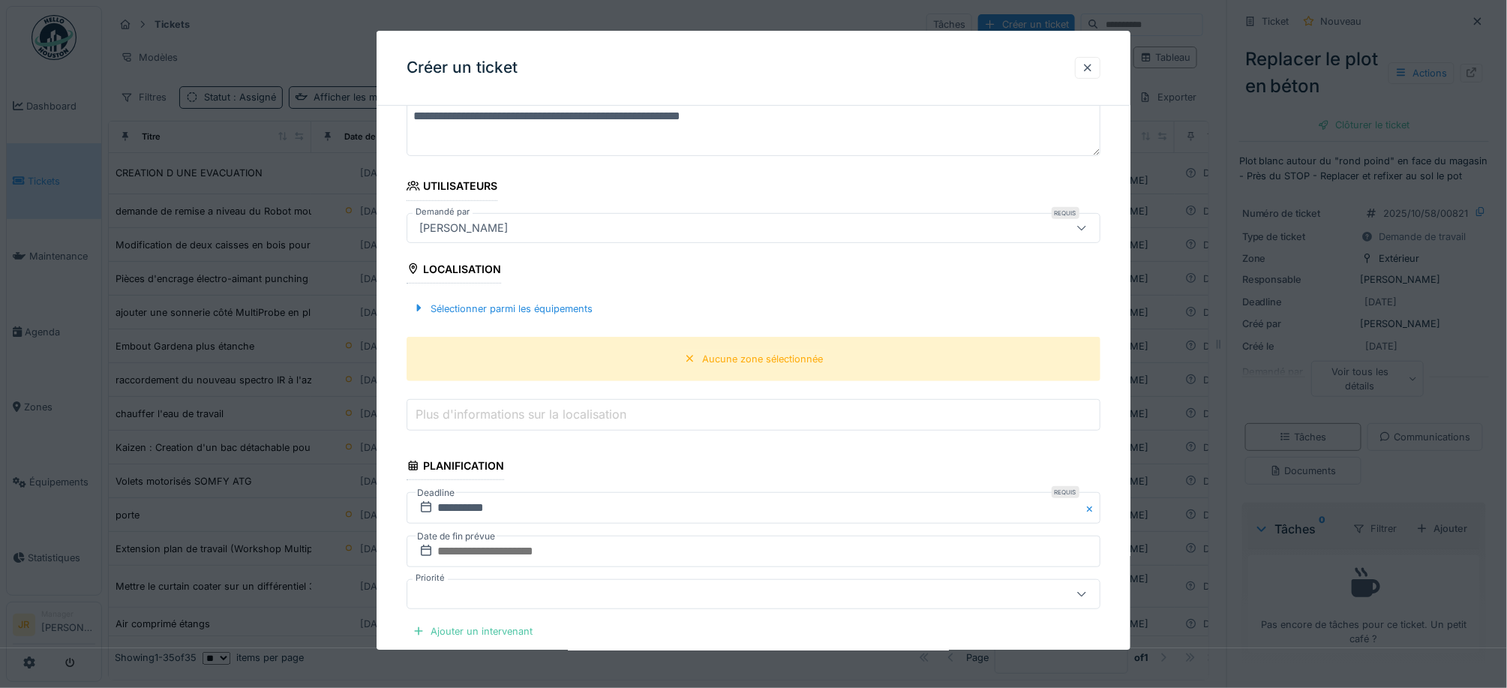
scroll to position [210, 0]
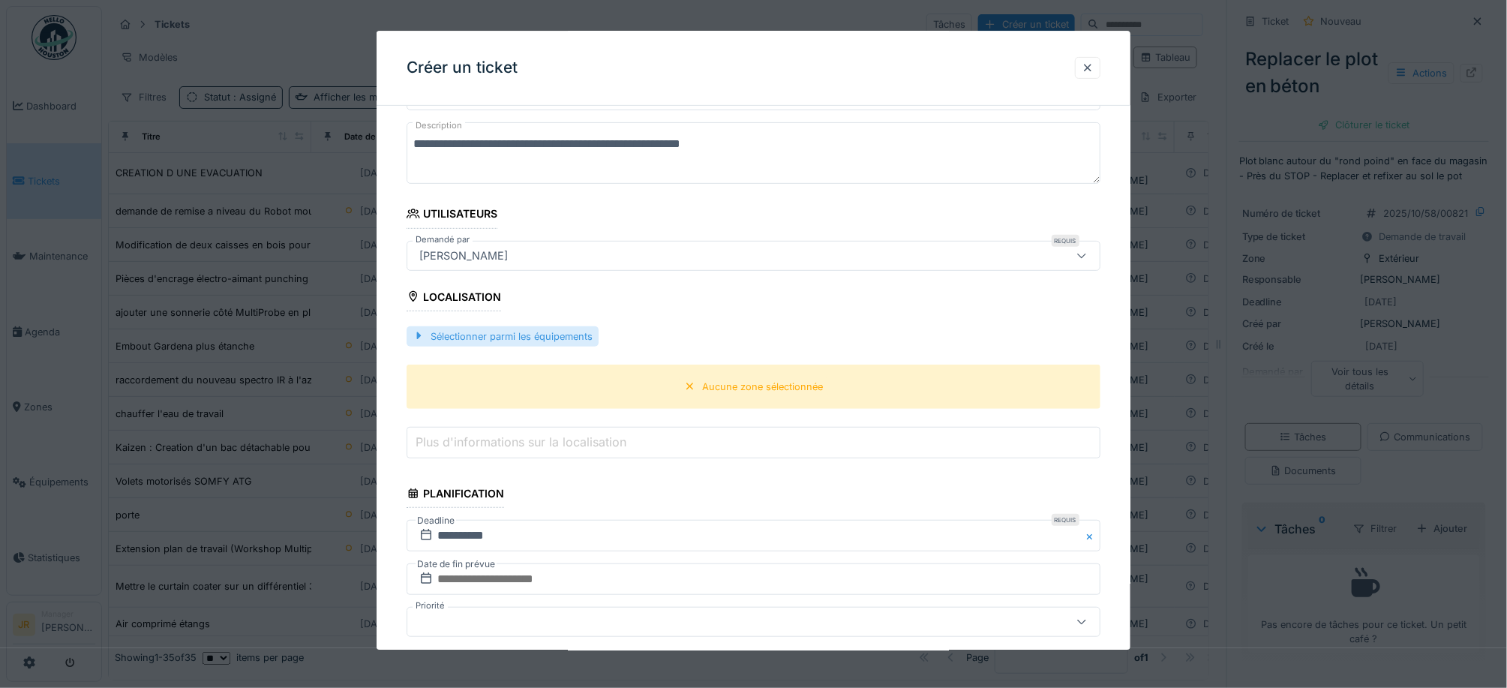
click at [417, 331] on div at bounding box center [418, 336] width 12 height 14
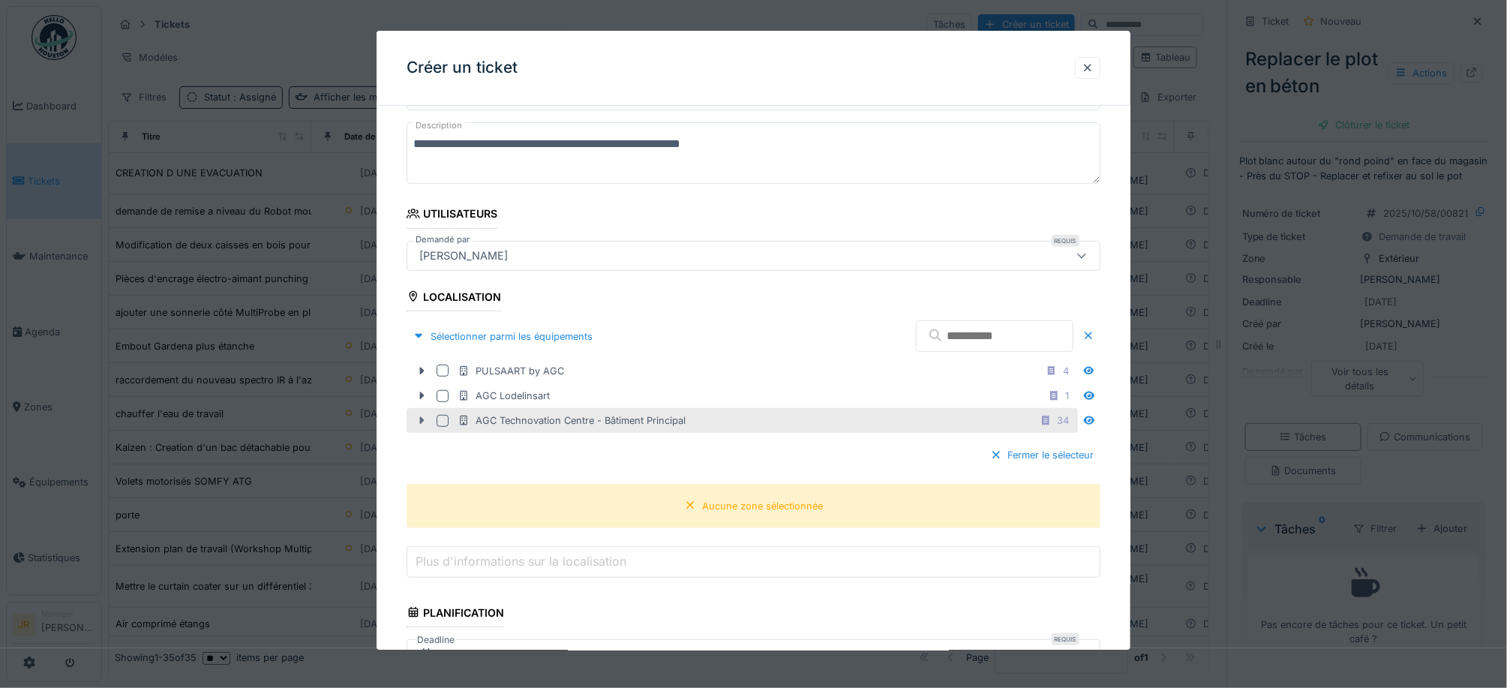
click at [423, 423] on icon at bounding box center [421, 421] width 12 height 10
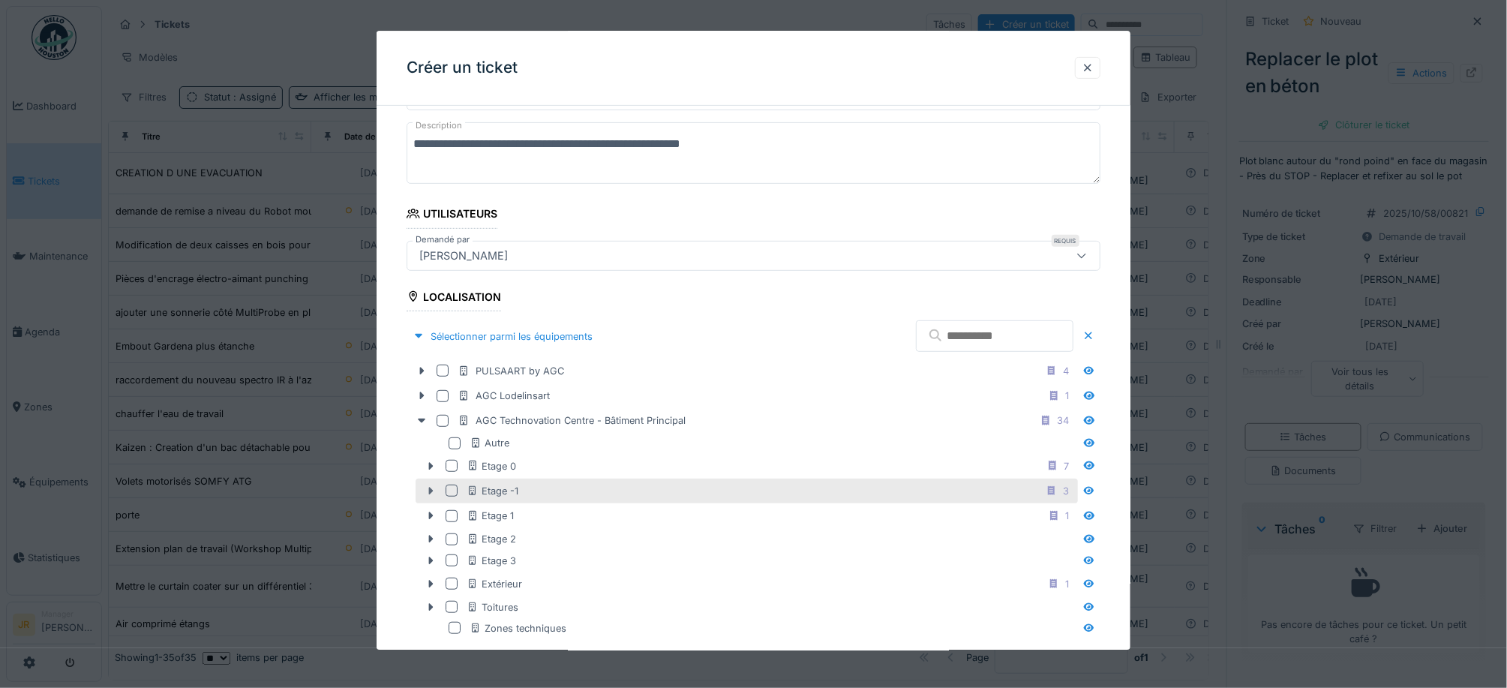
click at [432, 492] on icon at bounding box center [430, 491] width 12 height 10
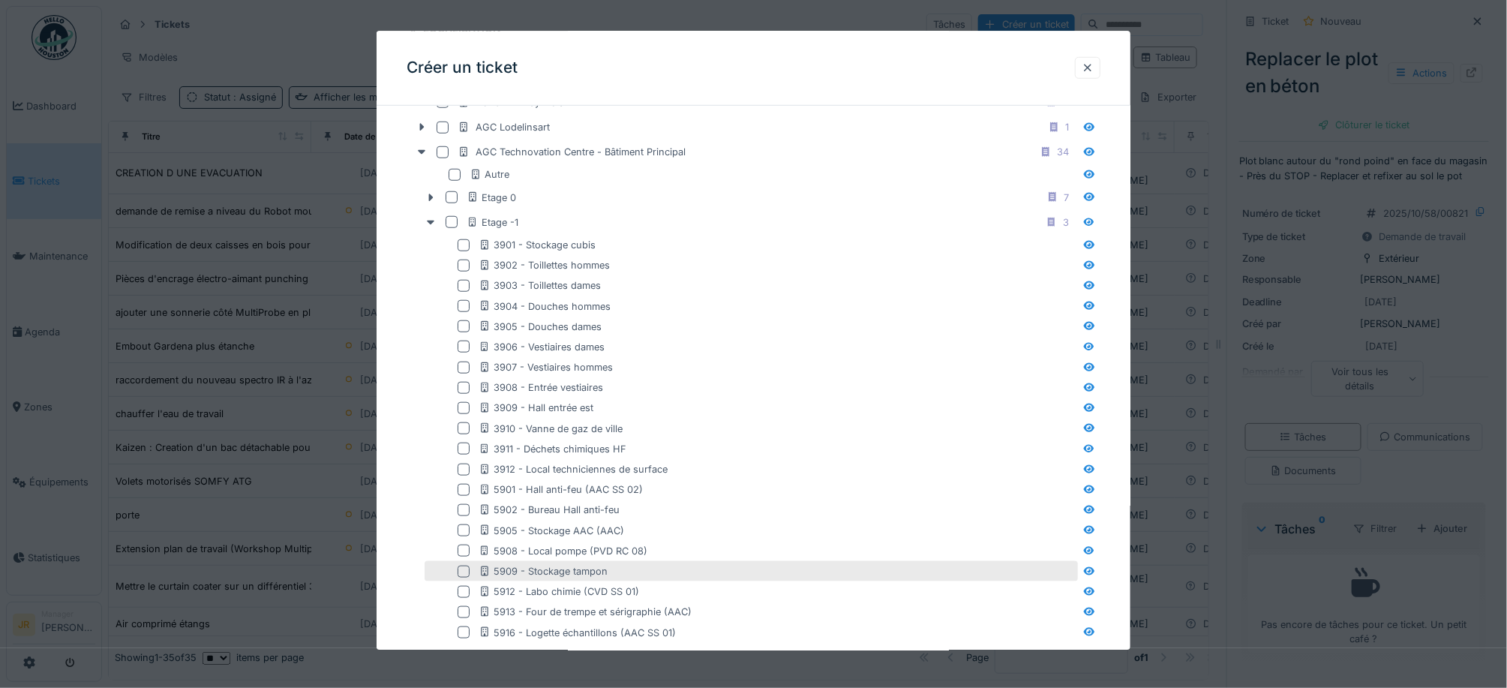
scroll to position [510, 0]
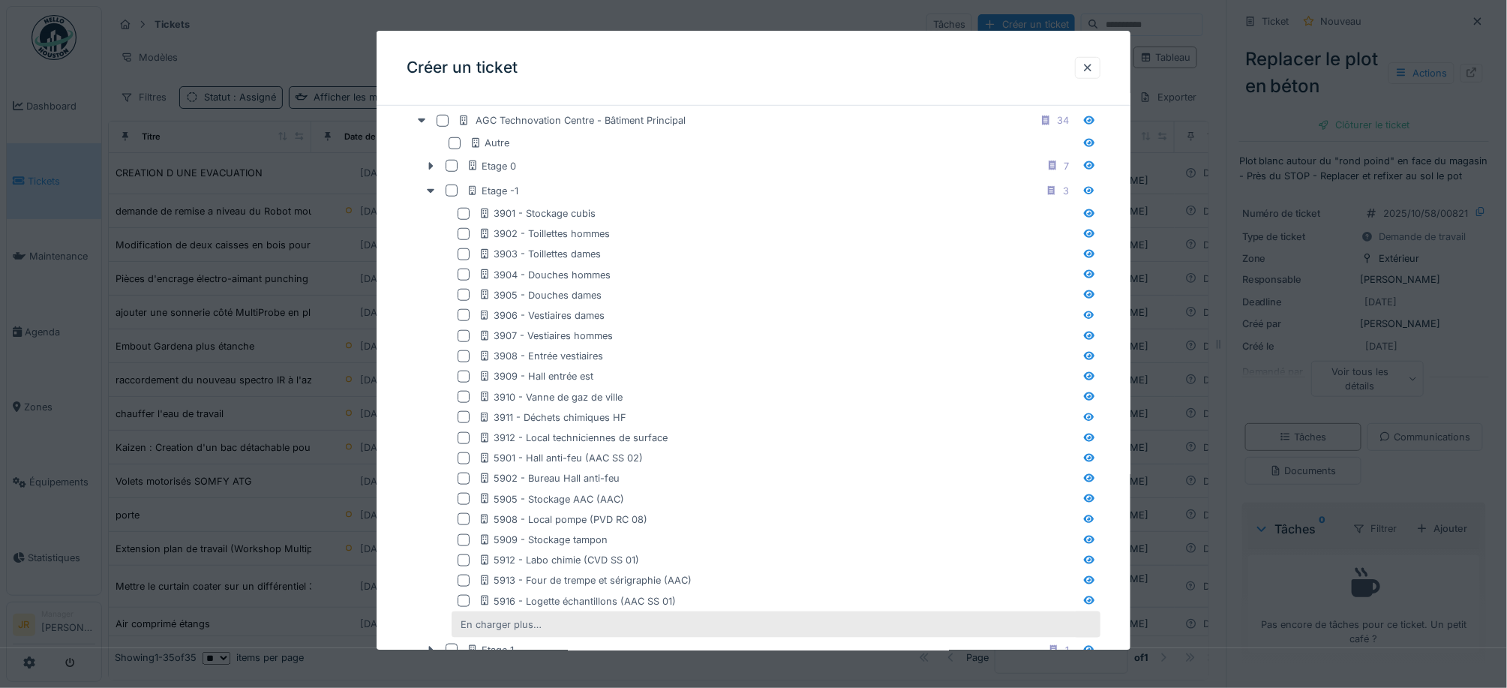
click at [474, 628] on div "En charger plus…" at bounding box center [500, 624] width 93 height 20
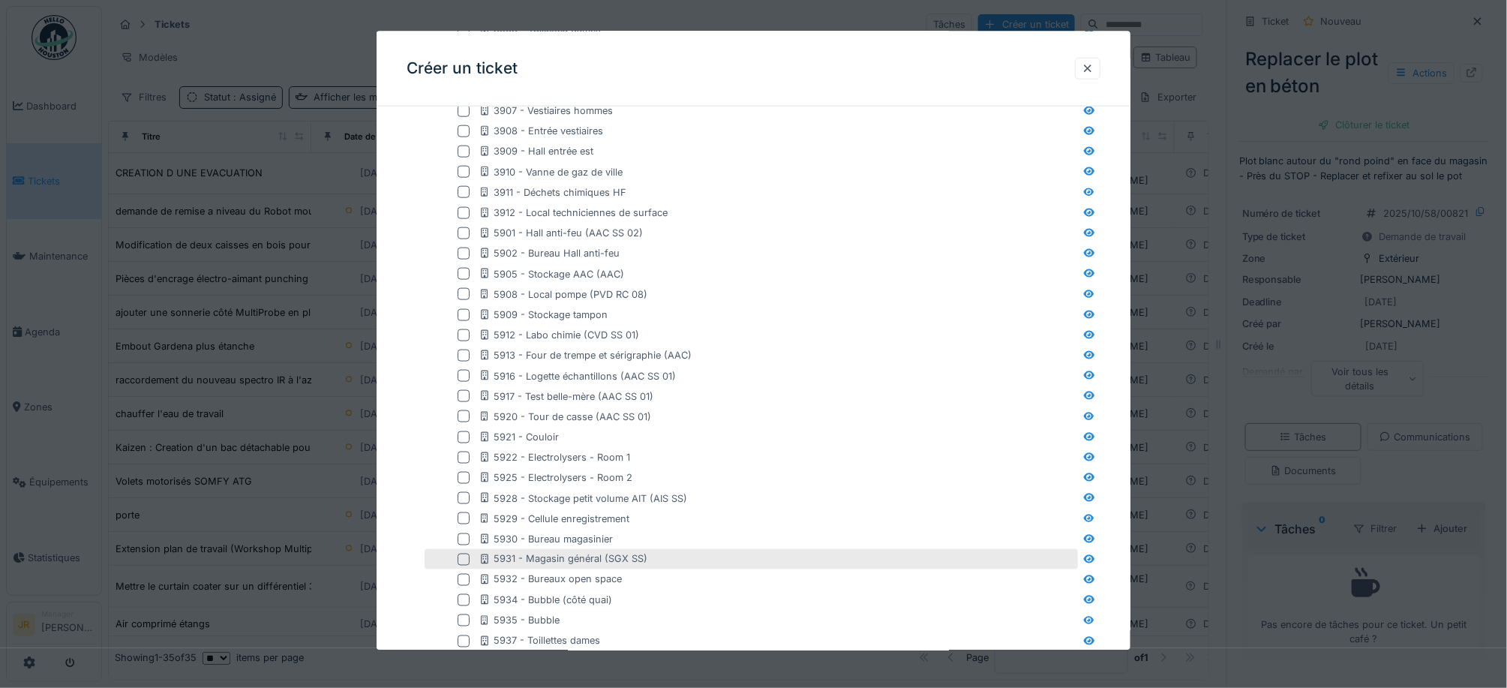
scroll to position [810, 0]
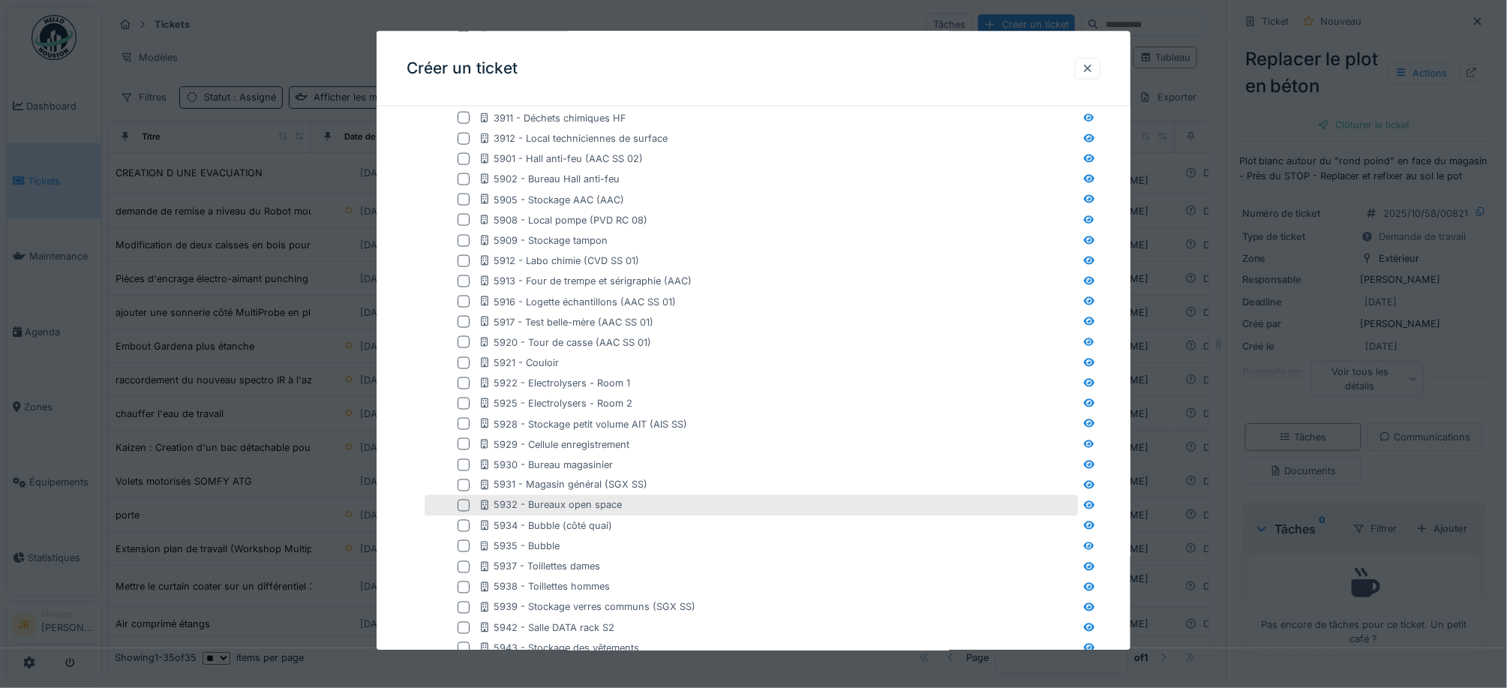
click at [463, 504] on div at bounding box center [463, 505] width 12 height 12
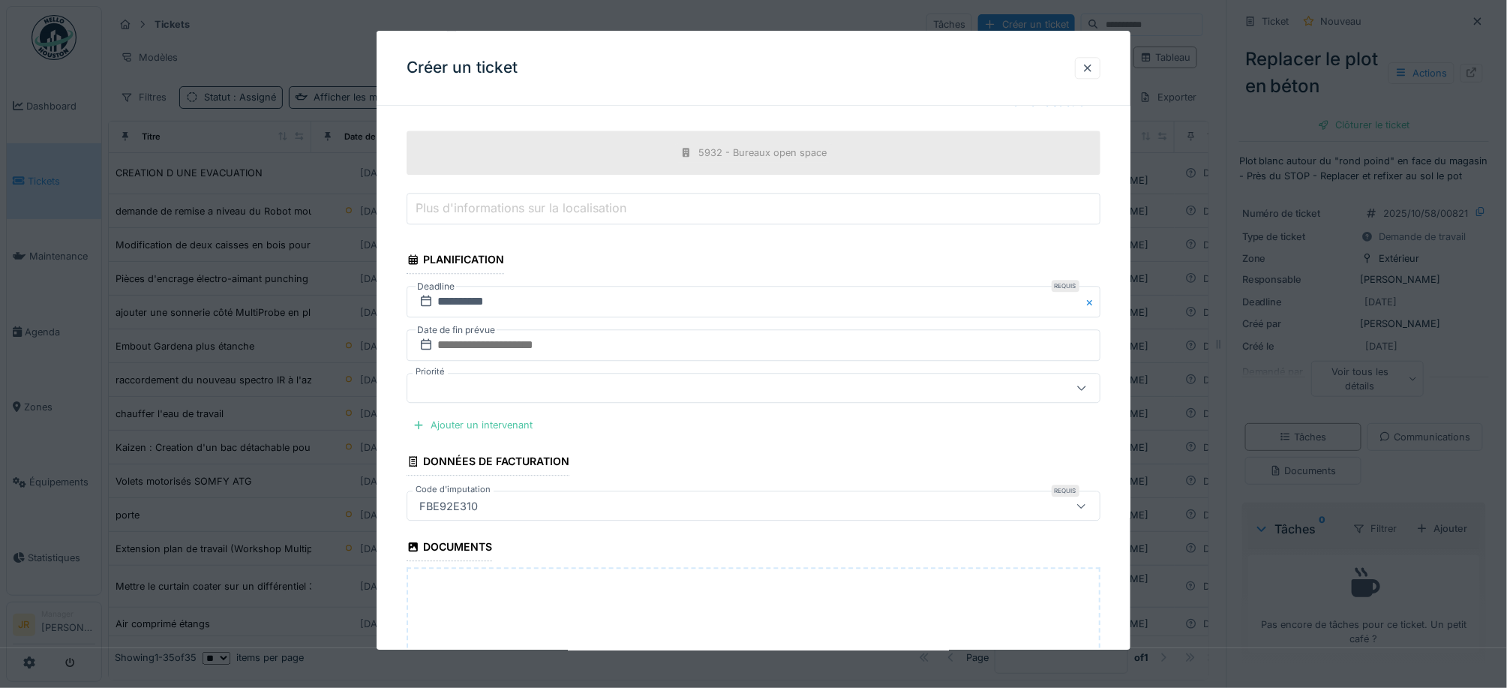
scroll to position [1852, 0]
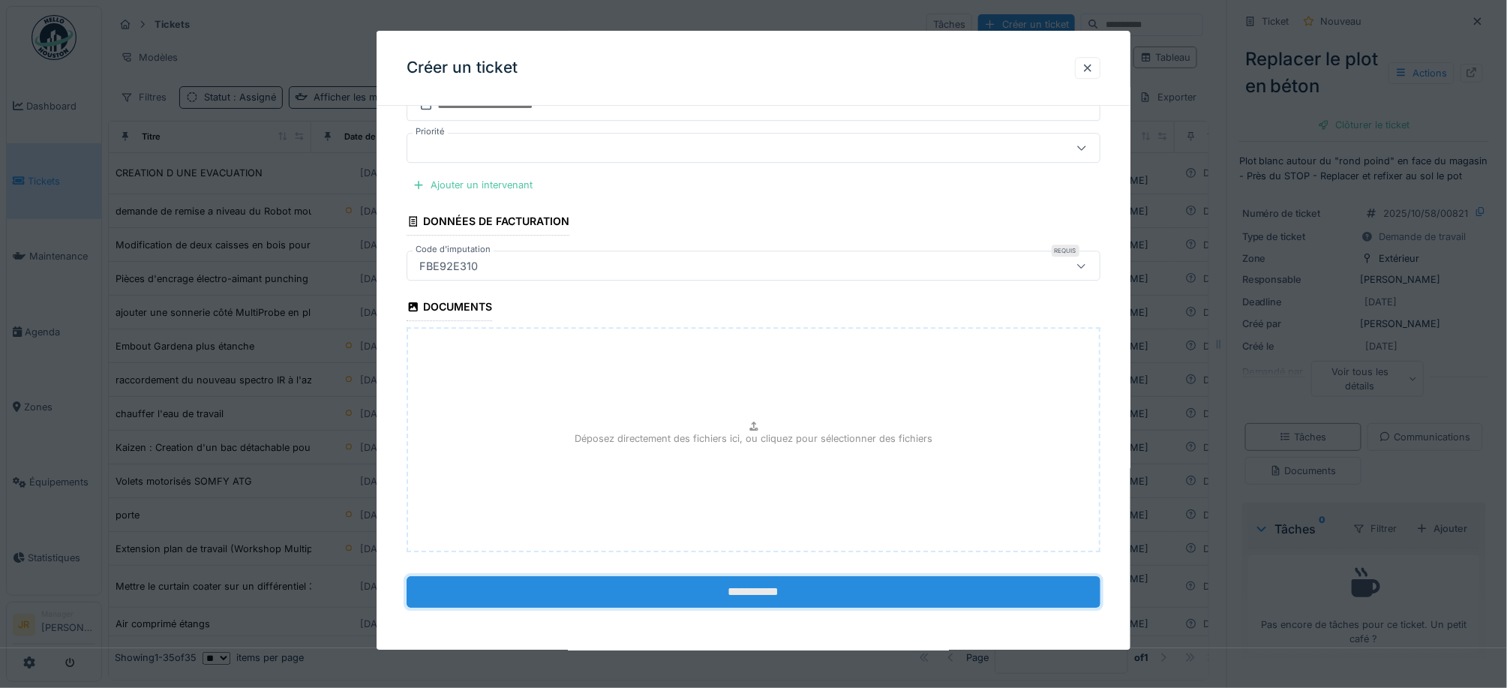
click at [796, 599] on input "**********" at bounding box center [753, 592] width 694 height 31
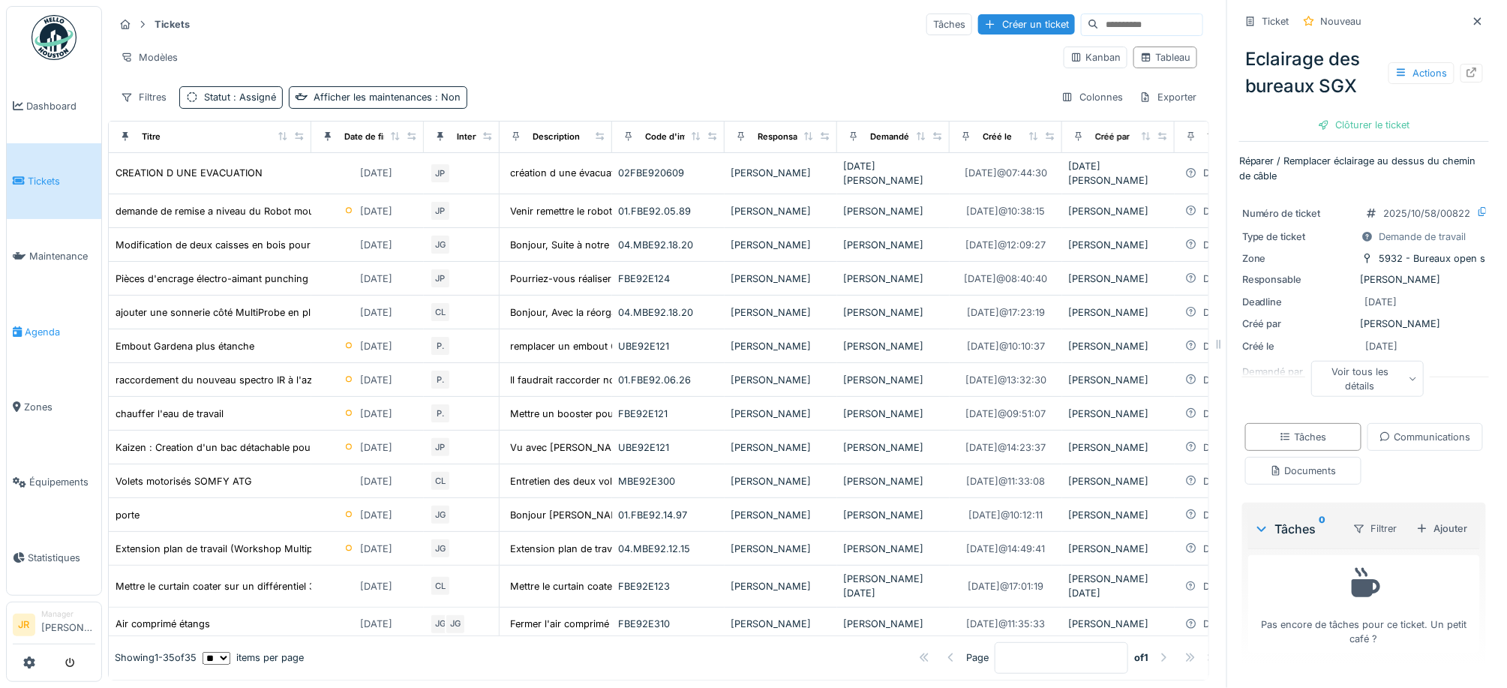
click at [37, 328] on span "Agenda" at bounding box center [60, 332] width 70 height 14
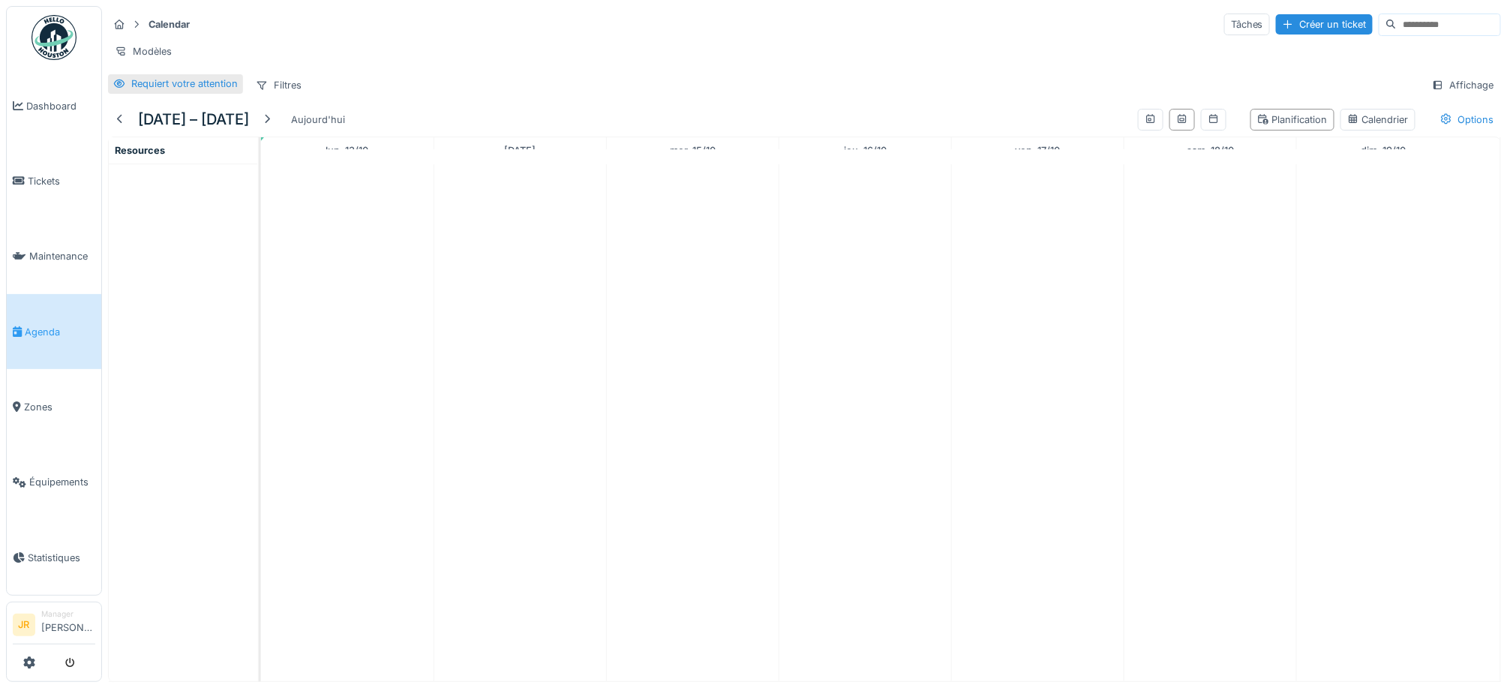
click at [185, 91] on div "Requiert votre attention" at bounding box center [184, 83] width 106 height 14
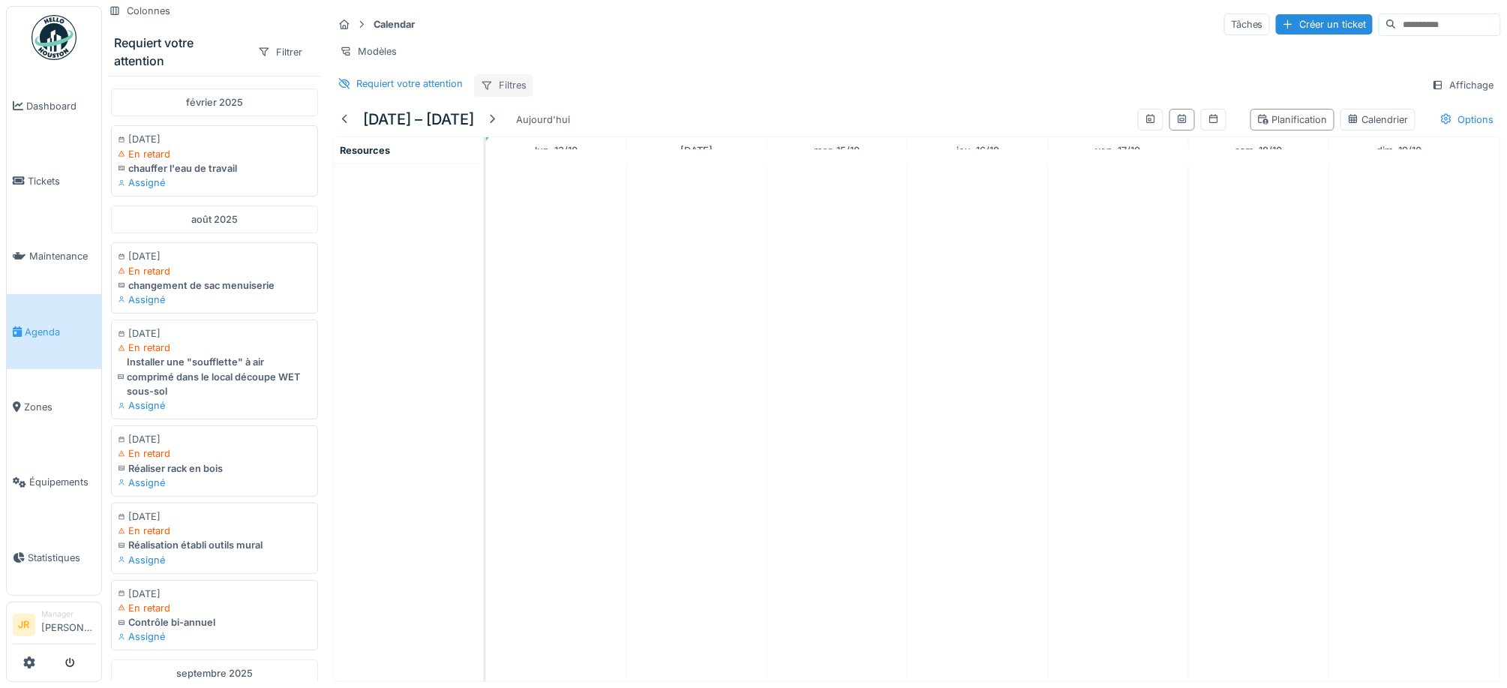
click at [518, 96] on div "Filtres" at bounding box center [503, 85] width 59 height 22
click at [778, 85] on div "Calendar Tâches Créer un ticket Modèles Requiert votre attention Filtres Affich…" at bounding box center [917, 54] width 1180 height 97
click at [1447, 130] on div "Options" at bounding box center [1466, 120] width 67 height 22
click at [1448, 130] on div "Options" at bounding box center [1466, 120] width 67 height 22
click at [1447, 96] on div "Affichage" at bounding box center [1463, 85] width 76 height 22
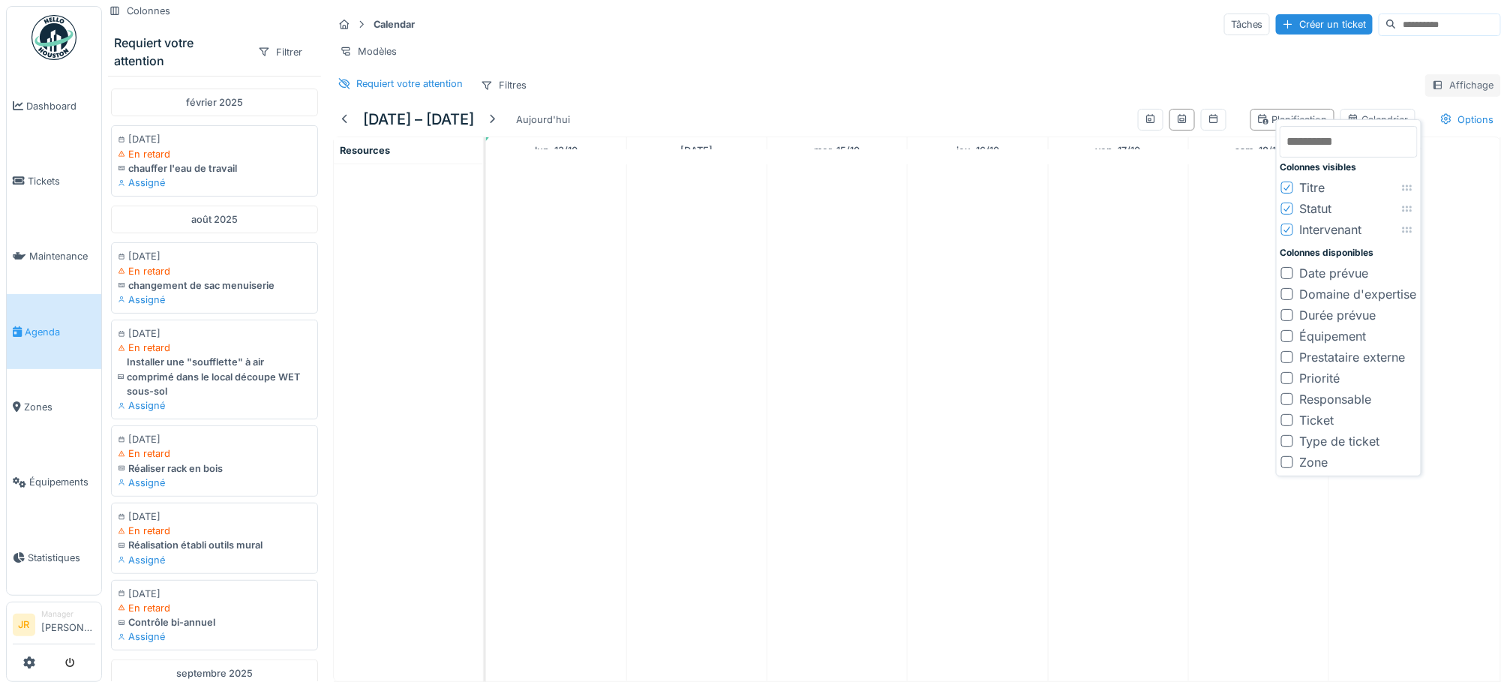
click at [1447, 96] on div "Affichage" at bounding box center [1463, 85] width 76 height 22
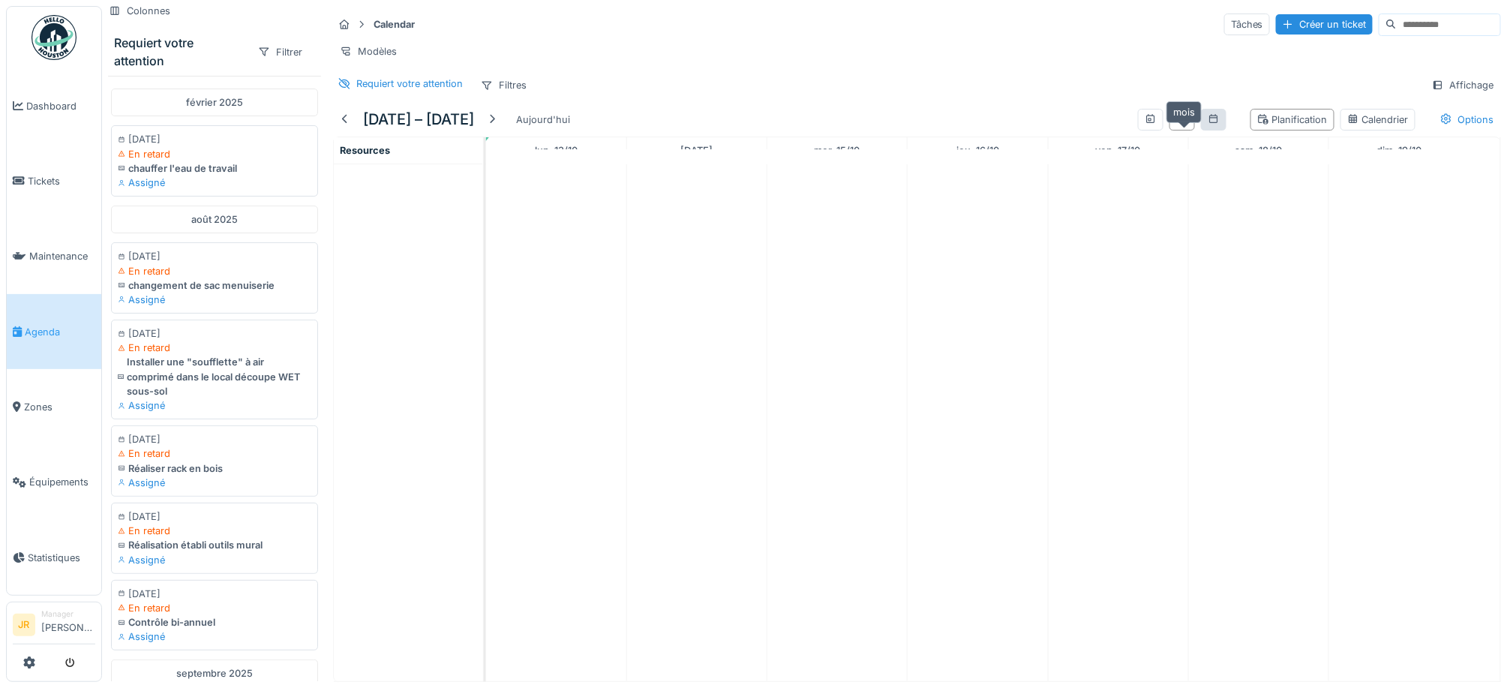
click at [1209, 123] on icon at bounding box center [1213, 118] width 8 height 9
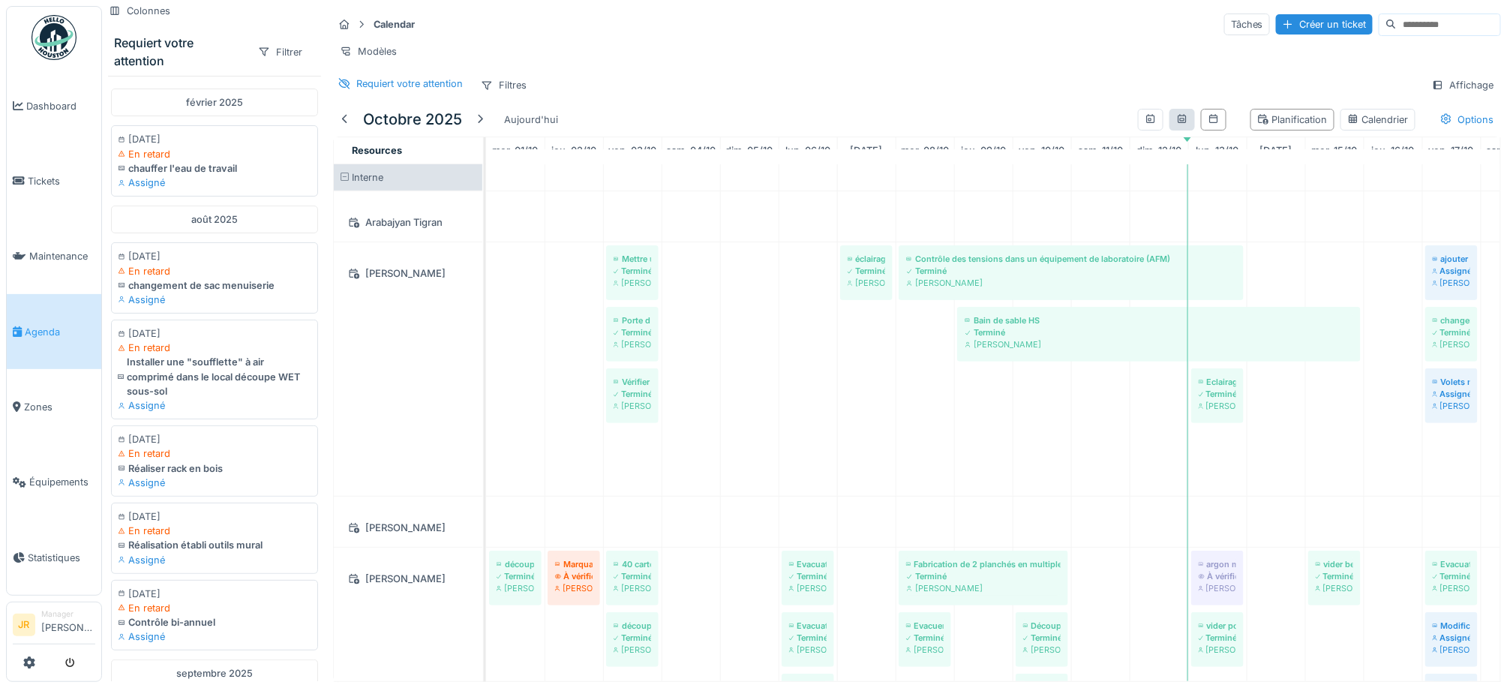
click at [1169, 130] on div at bounding box center [1181, 120] width 25 height 22
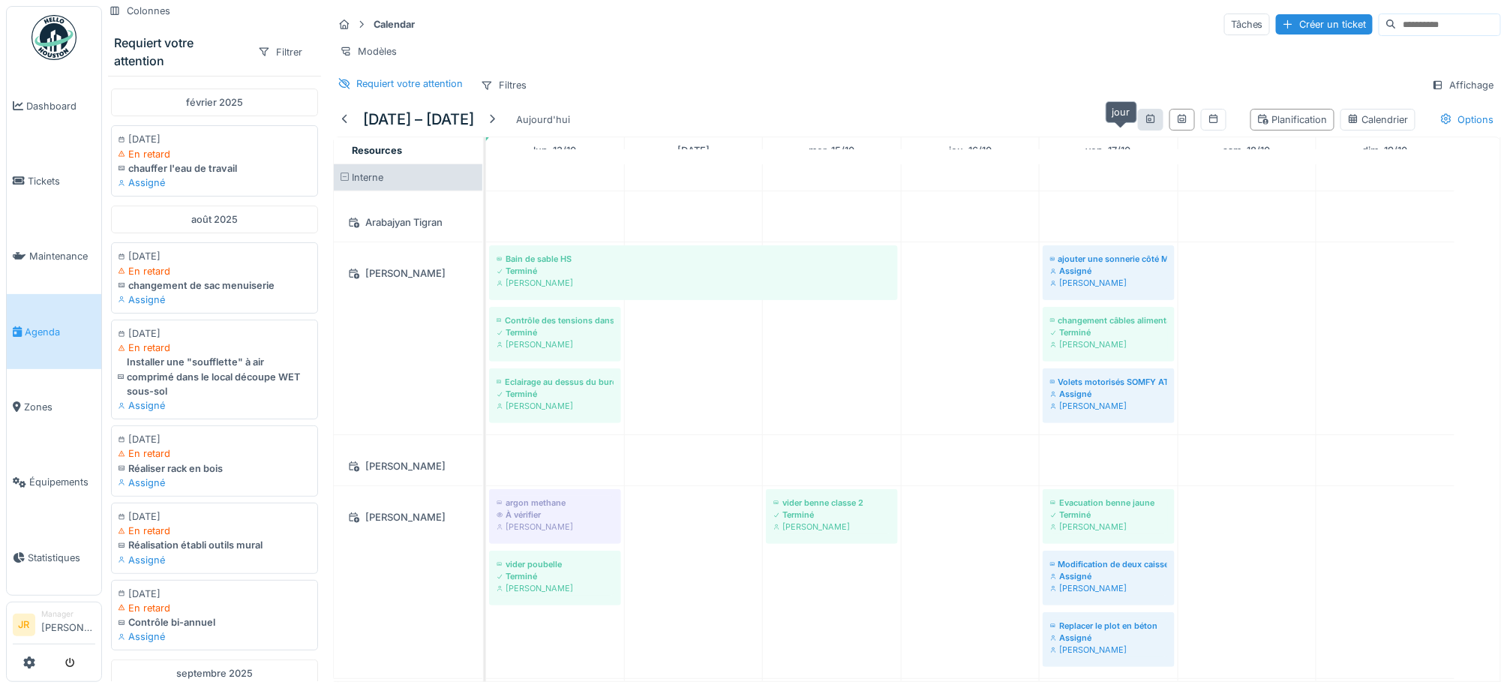
click at [1146, 123] on icon at bounding box center [1150, 118] width 8 height 9
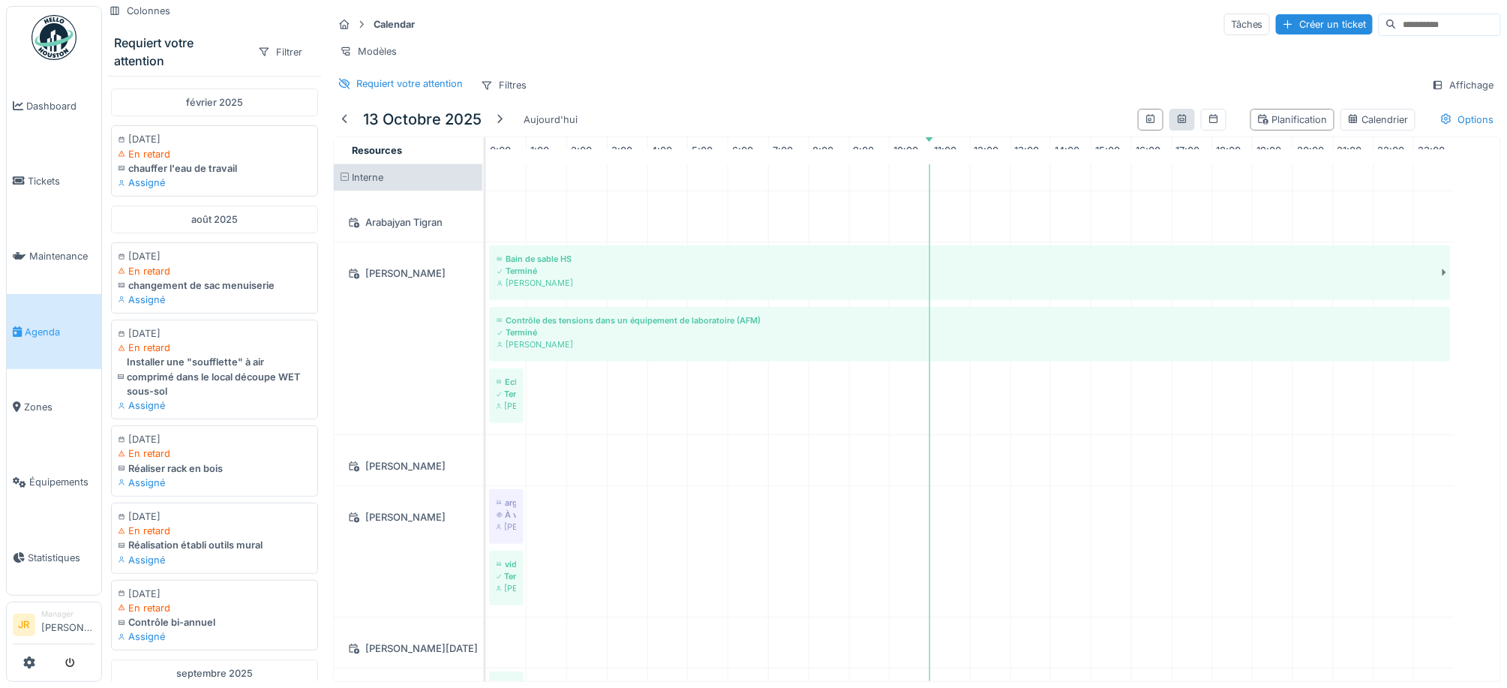
click at [1169, 130] on div at bounding box center [1181, 120] width 25 height 22
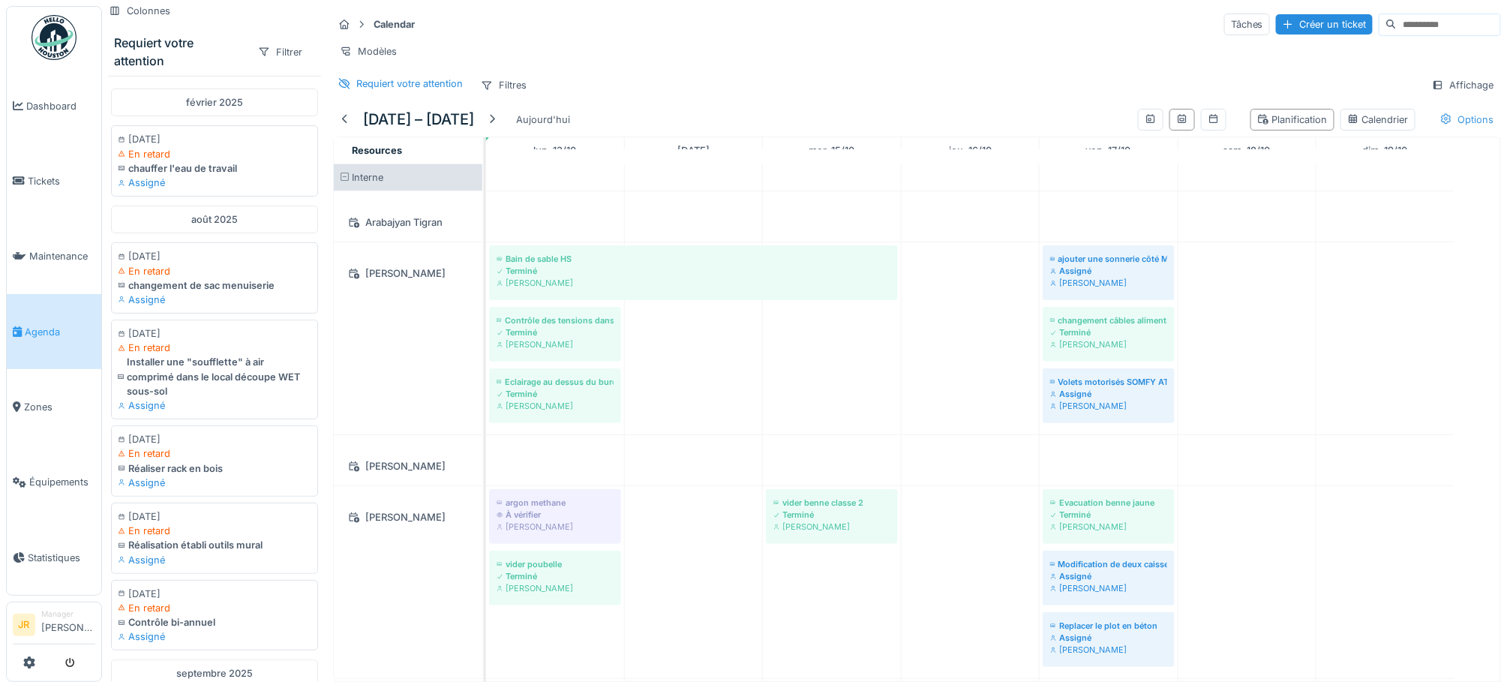
click at [1433, 130] on div "Options" at bounding box center [1466, 120] width 67 height 22
click at [1434, 130] on div "Options" at bounding box center [1466, 120] width 67 height 22
click at [61, 480] on link "Équipements" at bounding box center [54, 482] width 94 height 75
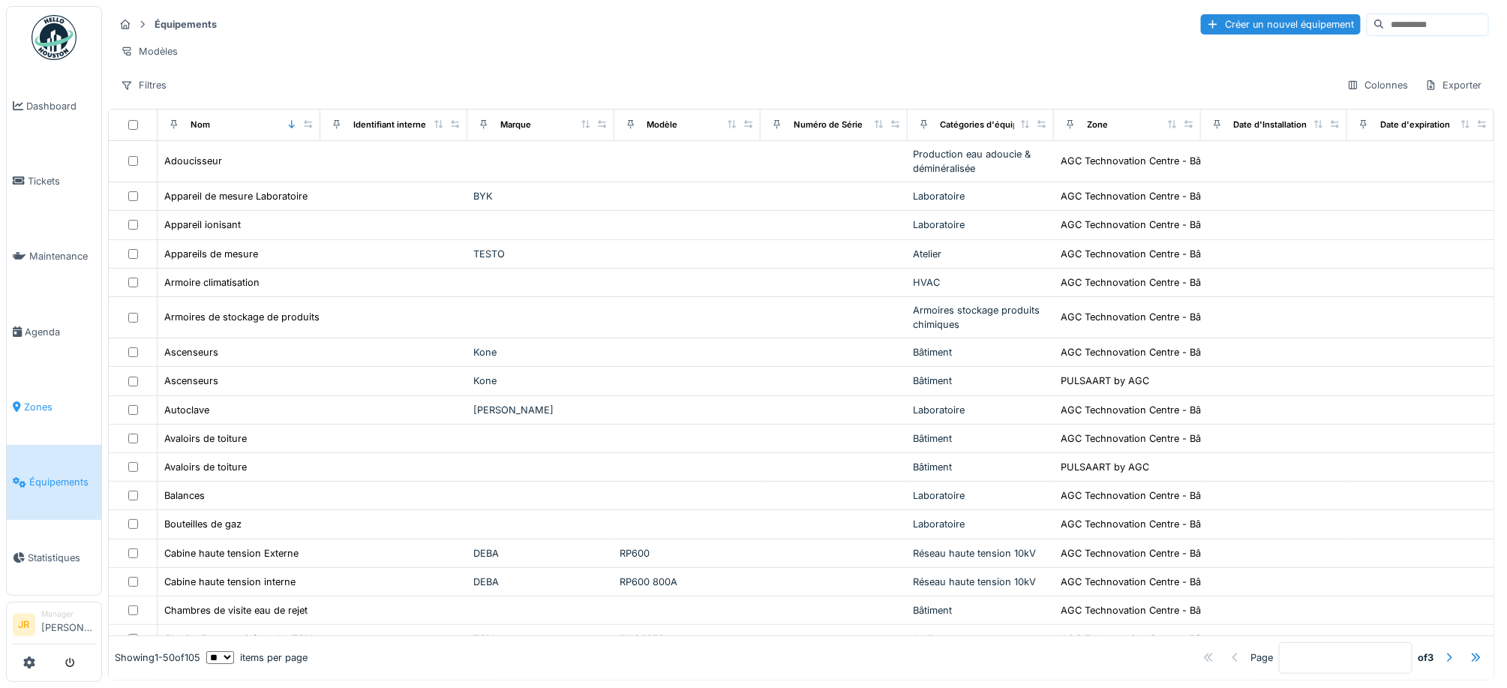
click at [38, 400] on span "Zones" at bounding box center [59, 407] width 71 height 14
